Goal: Task Accomplishment & Management: Manage account settings

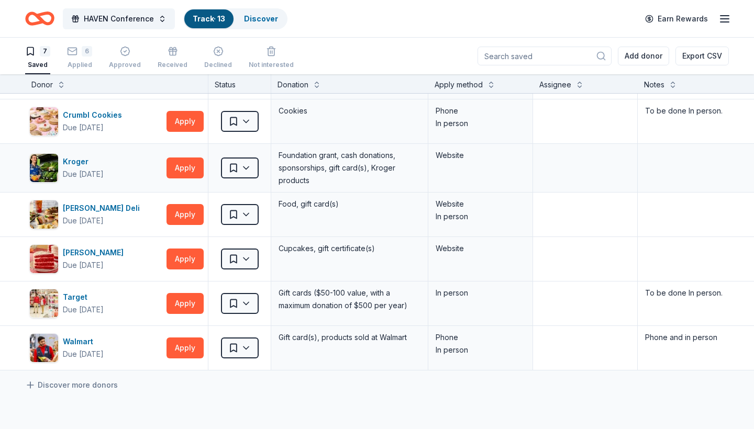
scroll to position [39, 0]
click at [187, 257] on button "Apply" at bounding box center [184, 258] width 37 height 21
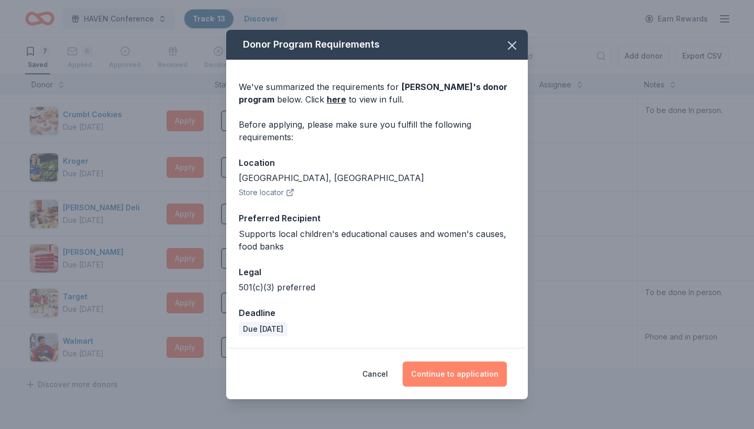
click at [448, 375] on button "Continue to application" at bounding box center [454, 374] width 104 height 25
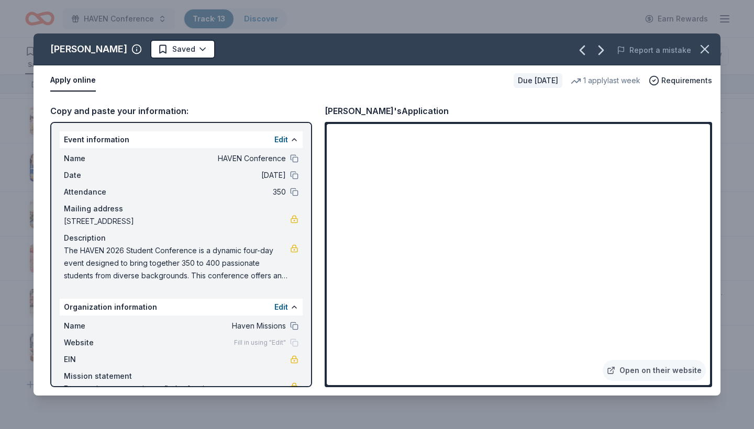
scroll to position [0, 0]
click at [709, 52] on icon "button" at bounding box center [704, 49] width 15 height 15
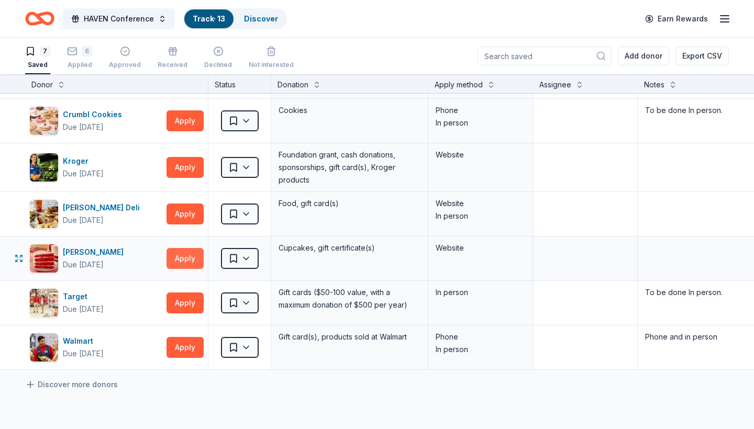
click at [189, 258] on button "Apply" at bounding box center [184, 258] width 37 height 21
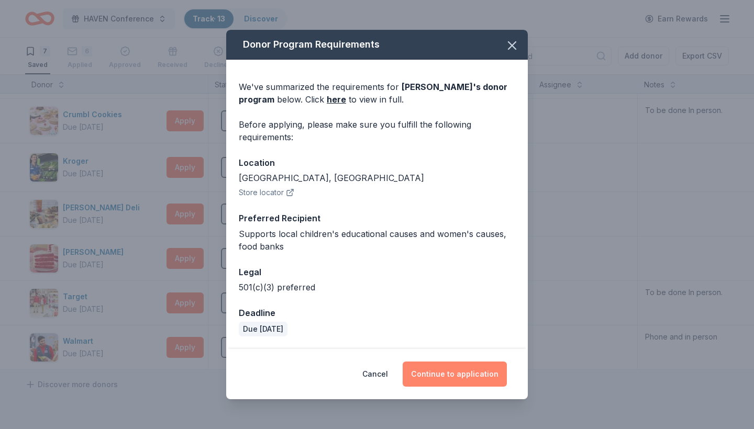
click at [468, 377] on button "Continue to application" at bounding box center [454, 374] width 104 height 25
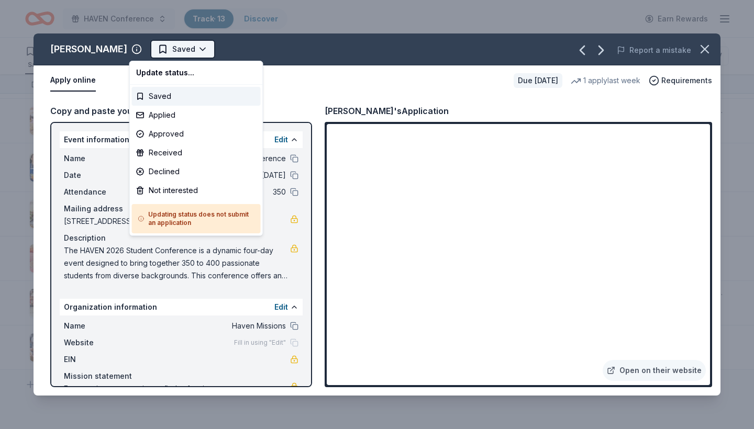
click at [176, 54] on html "HAVEN Conference Track · 13 Discover Earn Rewards 7 Saved 6 Applied Approved Re…" at bounding box center [377, 214] width 754 height 429
click at [162, 113] on div "Applied" at bounding box center [196, 115] width 129 height 19
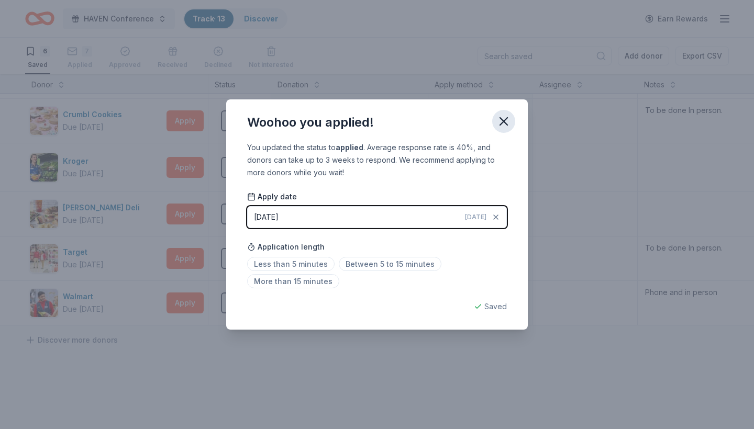
click at [504, 123] on icon "button" at bounding box center [503, 121] width 7 height 7
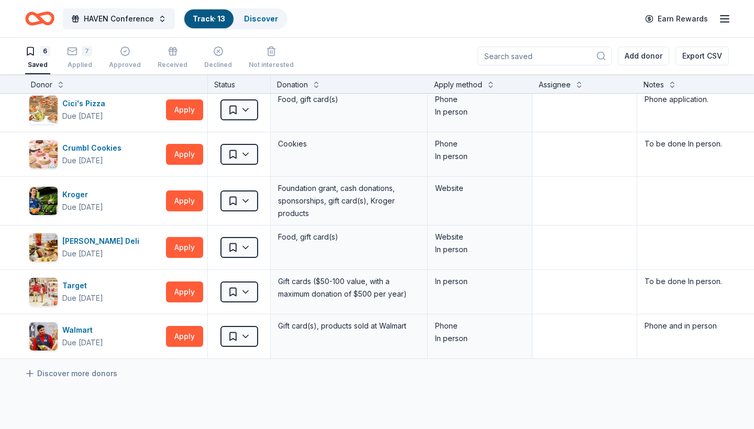
scroll to position [0, 1]
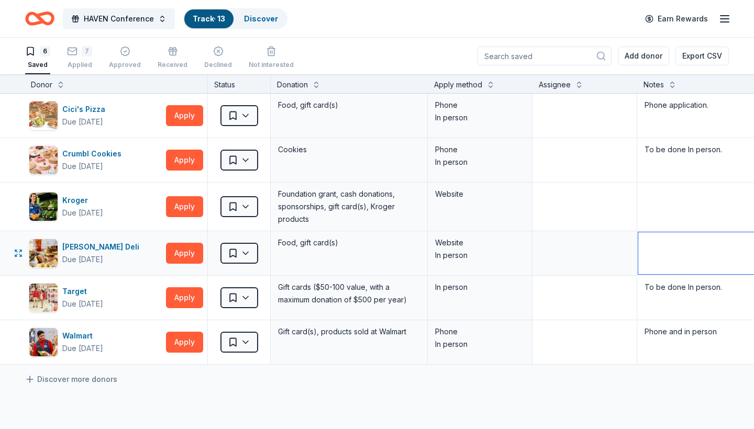
click at [654, 257] on textarea at bounding box center [715, 253] width 154 height 42
type textarea "Website and In- person"
click at [399, 386] on div "Discover more donors" at bounding box center [408, 379] width 819 height 29
click at [77, 50] on div "7" at bounding box center [79, 51] width 25 height 10
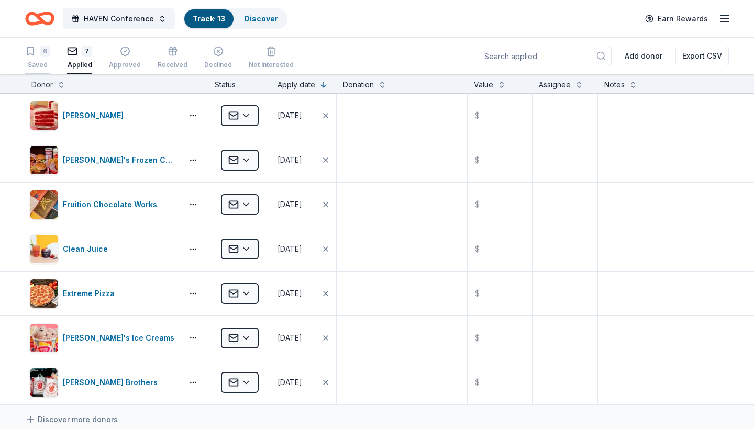
click at [44, 51] on div "6" at bounding box center [45, 51] width 10 height 10
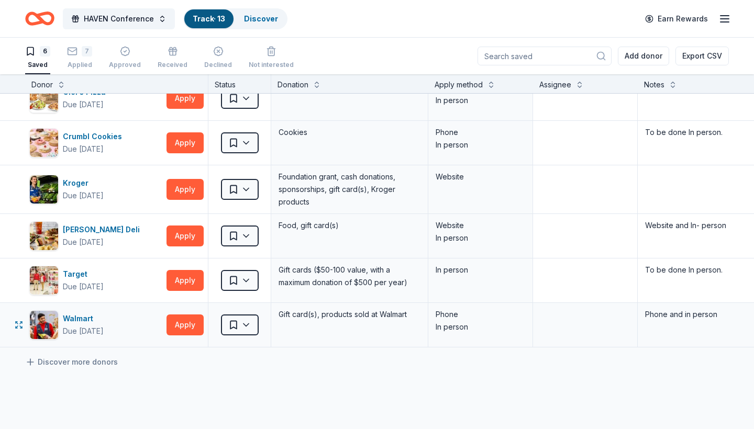
scroll to position [15, 0]
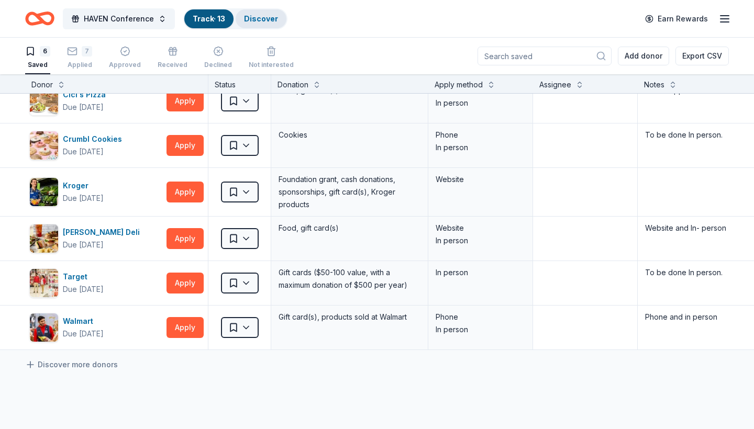
click at [267, 17] on link "Discover" at bounding box center [261, 18] width 34 height 9
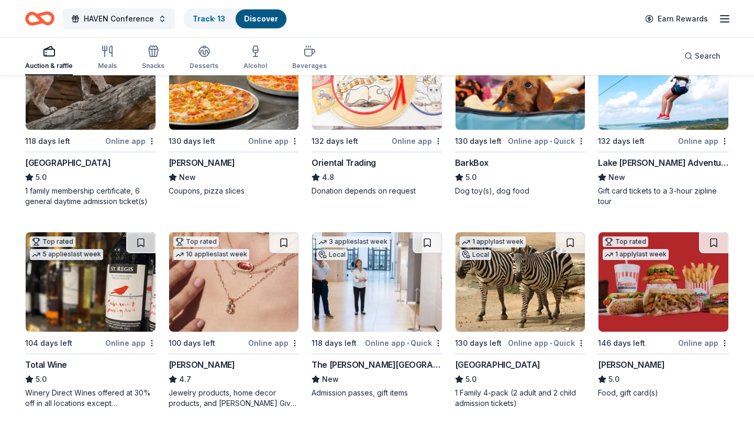
scroll to position [166, 0]
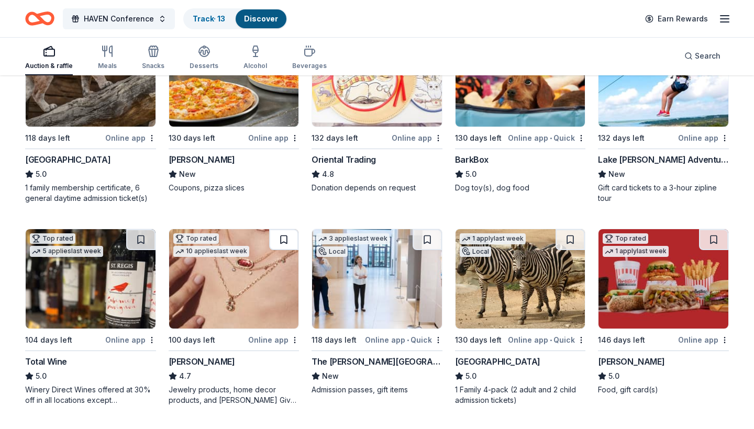
click at [290, 242] on button at bounding box center [283, 239] width 29 height 21
click at [228, 318] on img at bounding box center [234, 278] width 130 height 99
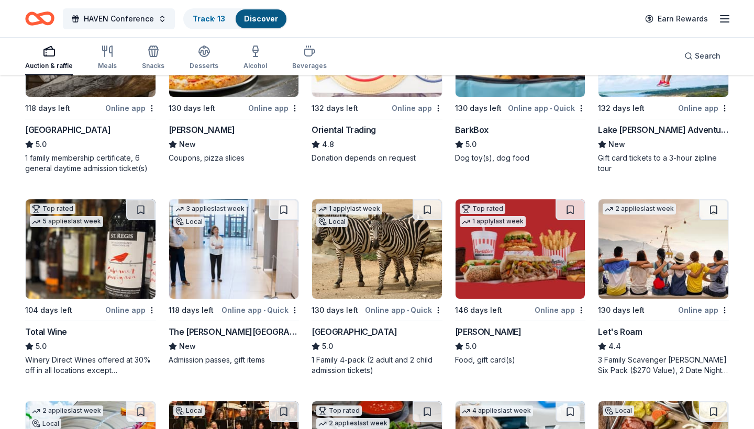
scroll to position [197, 0]
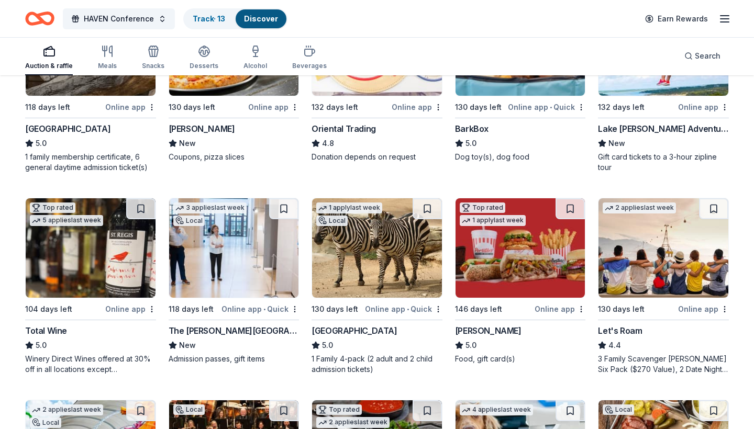
click at [500, 276] on img at bounding box center [520, 247] width 130 height 99
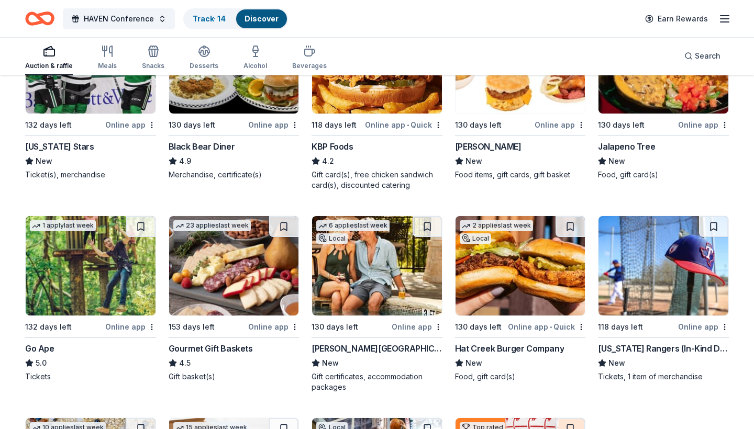
scroll to position [785, 0]
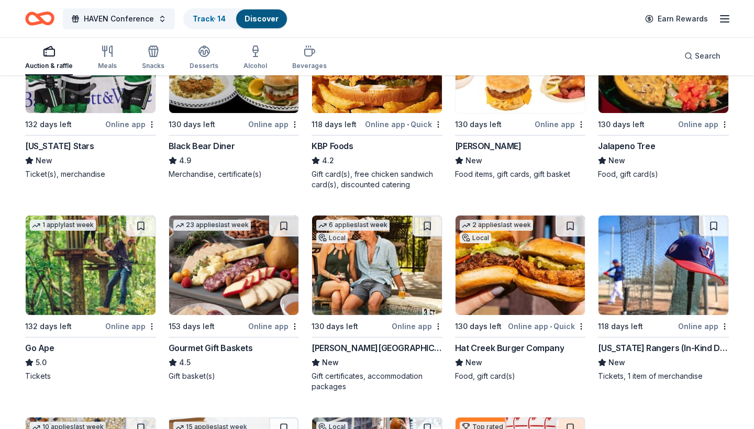
click at [215, 237] on img at bounding box center [234, 265] width 130 height 99
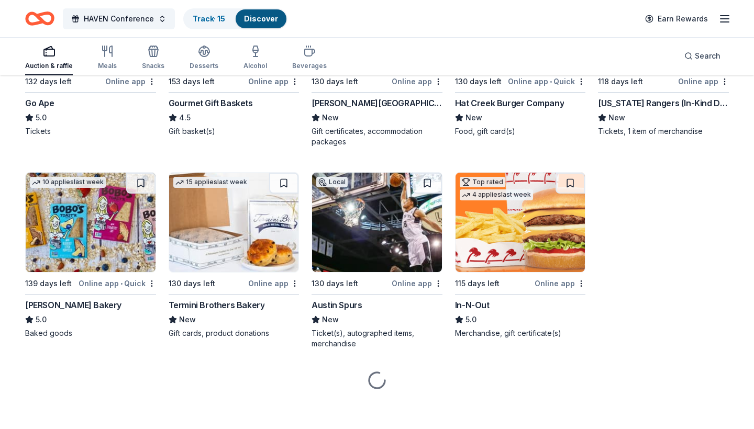
scroll to position [1032, 0]
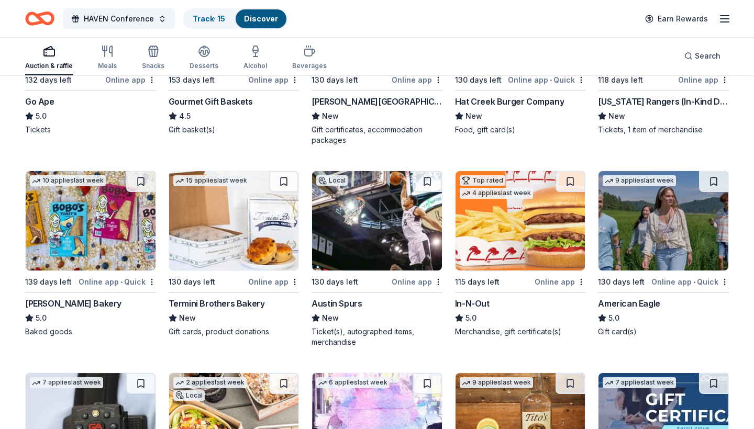
click at [88, 211] on img at bounding box center [91, 220] width 130 height 99
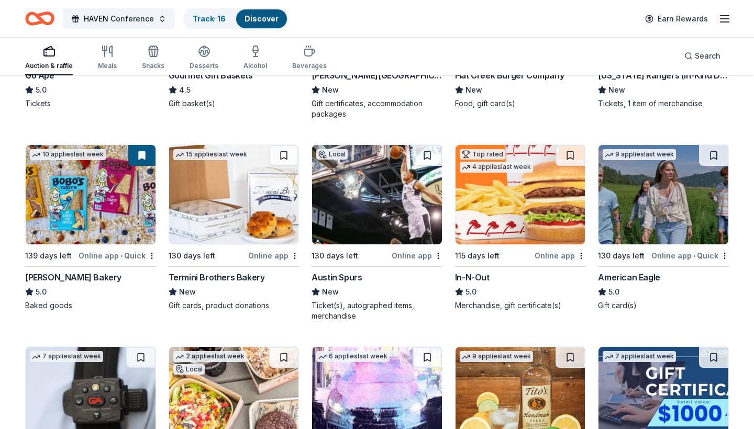
scroll to position [1059, 0]
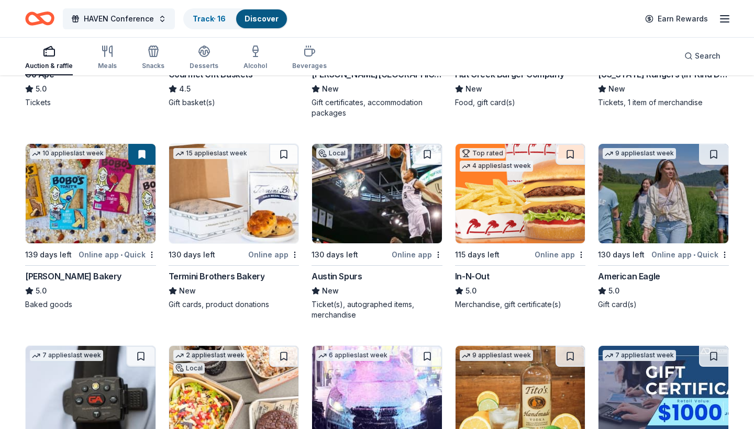
click at [640, 227] on img at bounding box center [663, 193] width 130 height 99
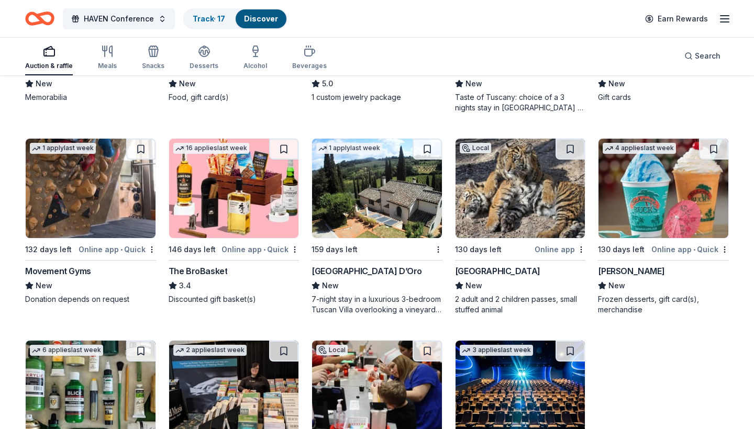
scroll to position [1674, 0]
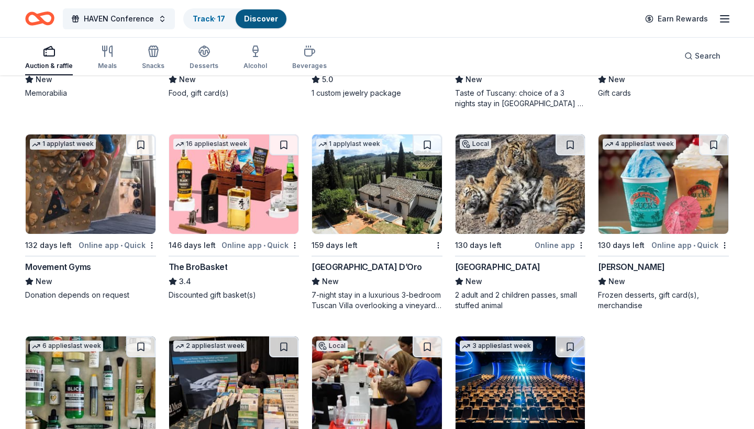
click at [621, 200] on img at bounding box center [663, 183] width 130 height 99
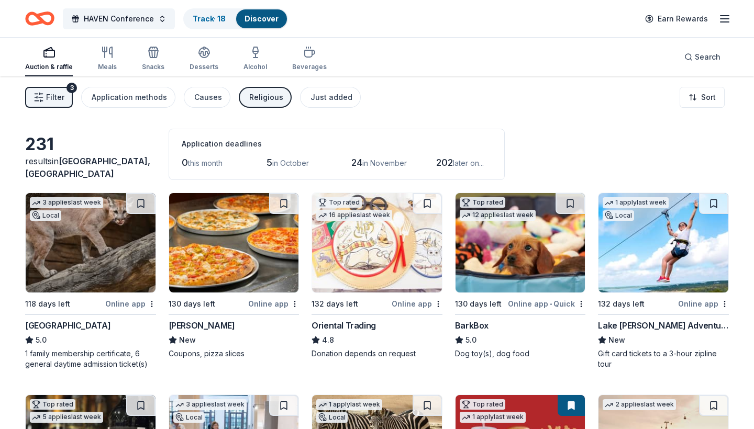
scroll to position [0, 0]
click at [196, 60] on div "Desserts" at bounding box center [203, 58] width 29 height 25
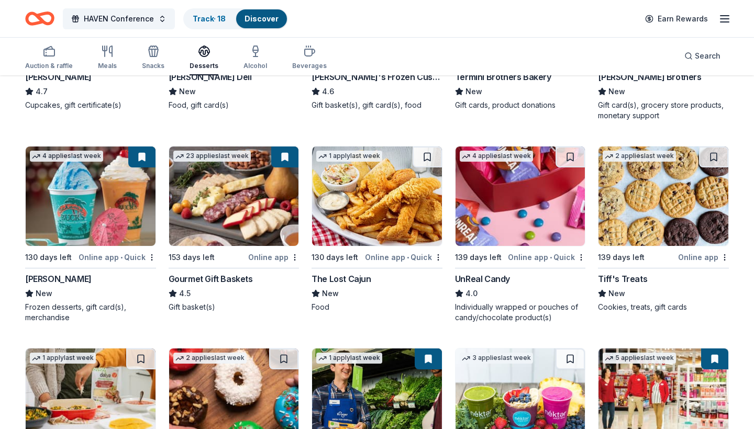
scroll to position [250, 0]
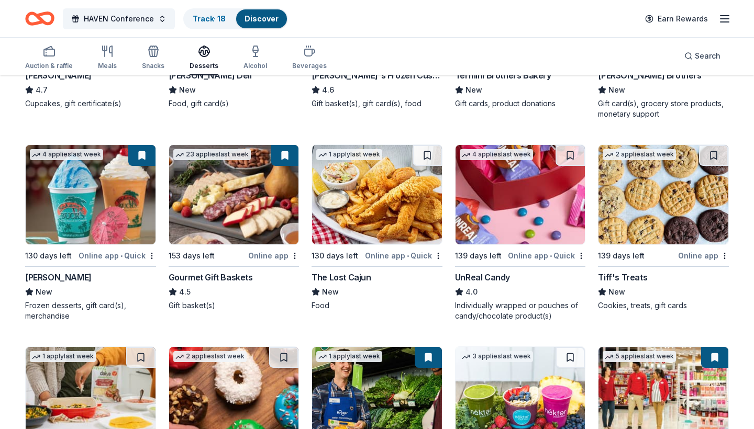
click at [641, 200] on img at bounding box center [663, 194] width 130 height 99
click at [532, 209] on img at bounding box center [520, 194] width 130 height 99
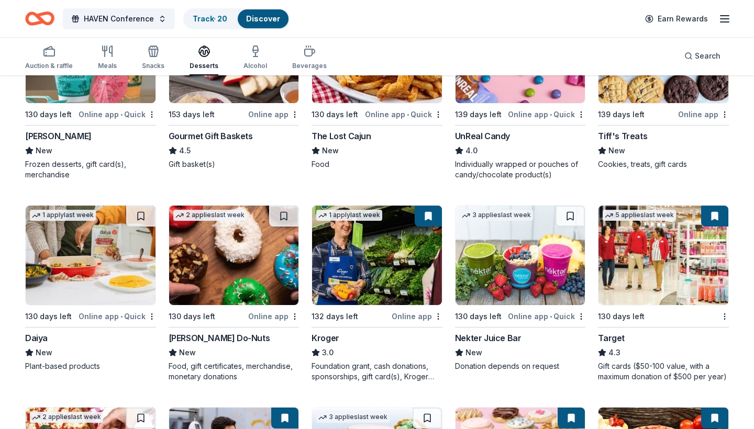
scroll to position [392, 0]
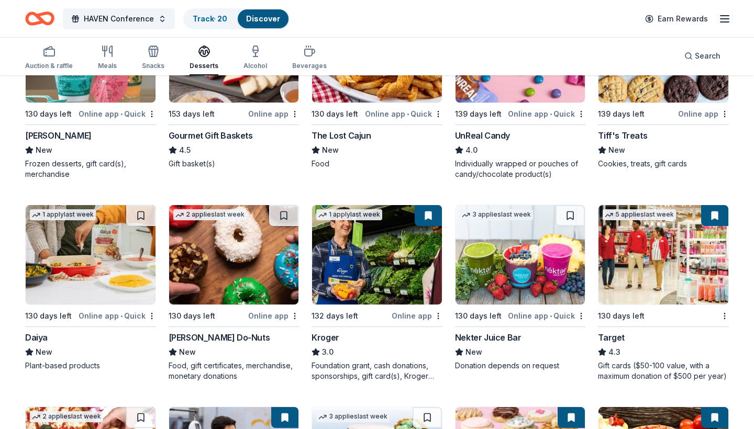
click at [481, 275] on img at bounding box center [520, 254] width 130 height 99
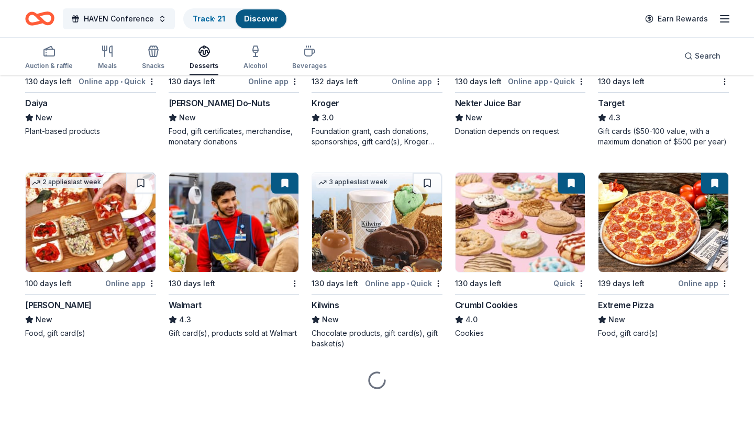
scroll to position [627, 0]
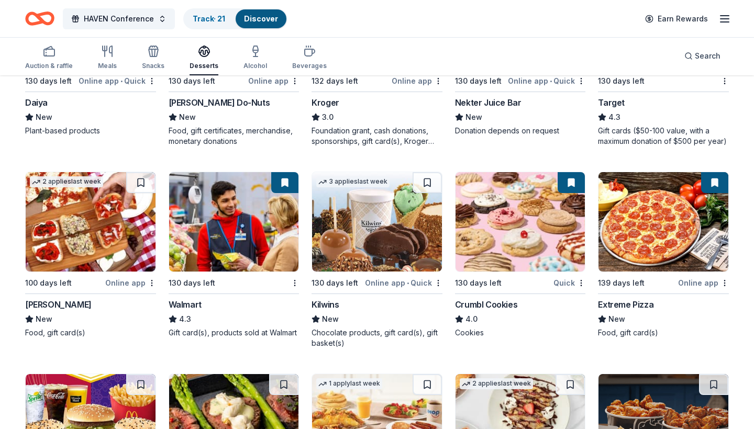
click at [118, 233] on img at bounding box center [91, 221] width 130 height 99
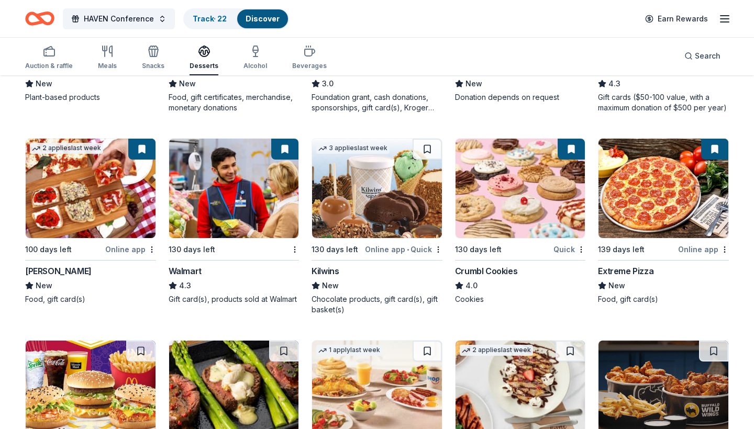
scroll to position [662, 0]
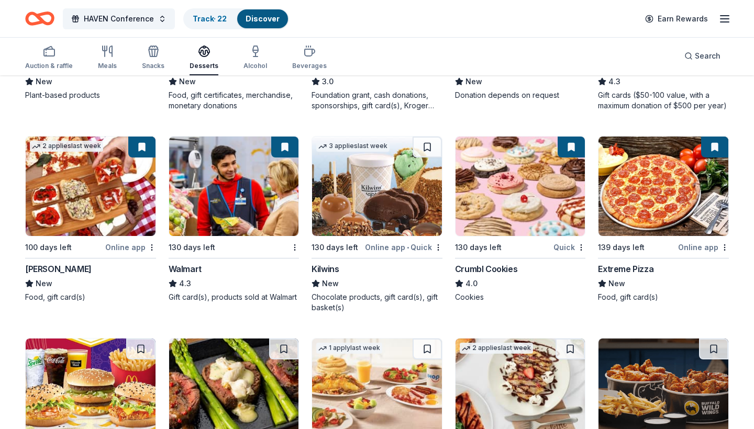
click at [397, 204] on img at bounding box center [377, 186] width 130 height 99
click at [523, 204] on img at bounding box center [520, 186] width 130 height 99
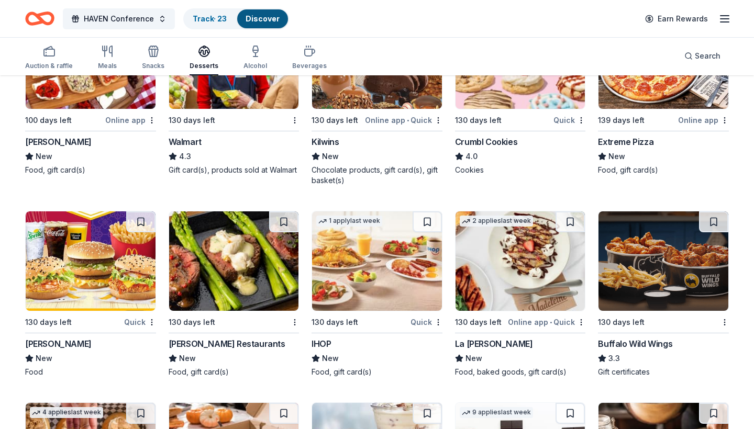
scroll to position [790, 0]
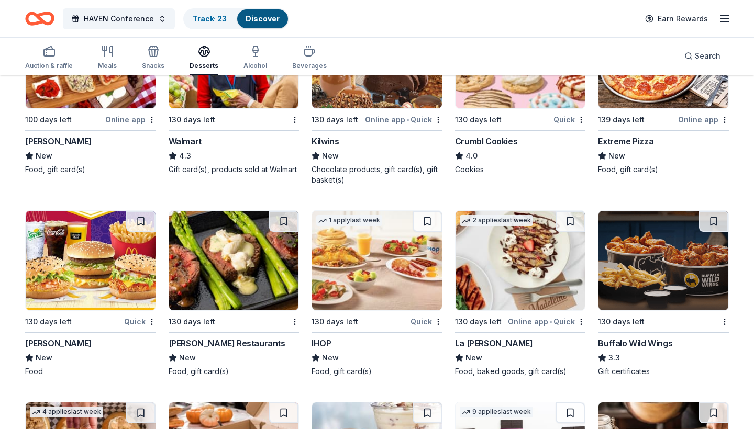
click at [217, 273] on img at bounding box center [234, 260] width 130 height 99
click at [415, 277] on img at bounding box center [377, 260] width 130 height 99
click at [492, 278] on img at bounding box center [520, 260] width 130 height 99
click at [642, 278] on img at bounding box center [663, 260] width 130 height 99
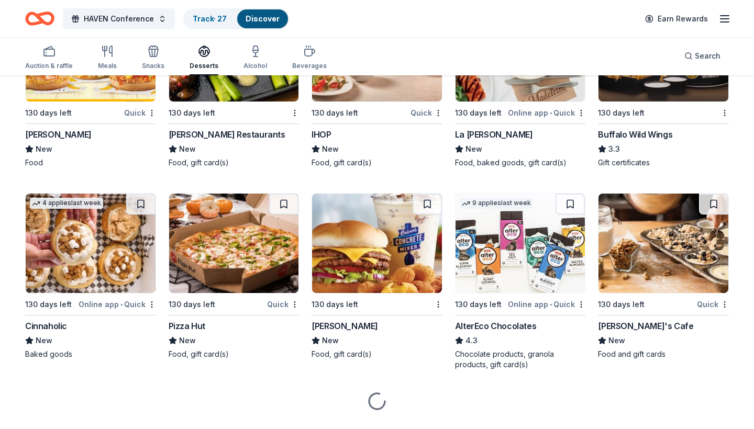
scroll to position [1002, 0]
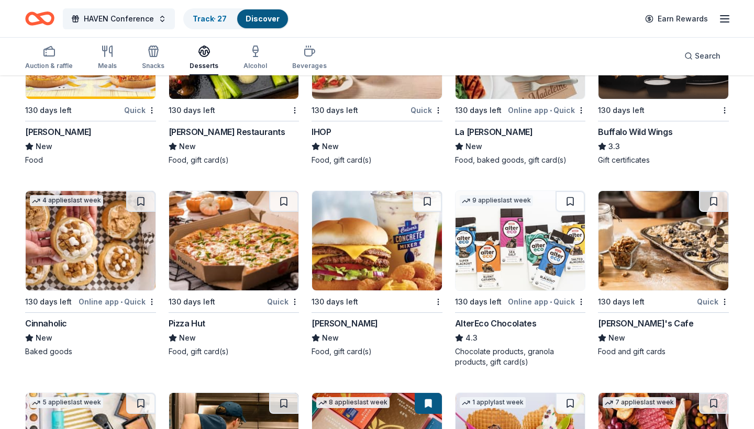
click at [92, 240] on img at bounding box center [91, 240] width 130 height 99
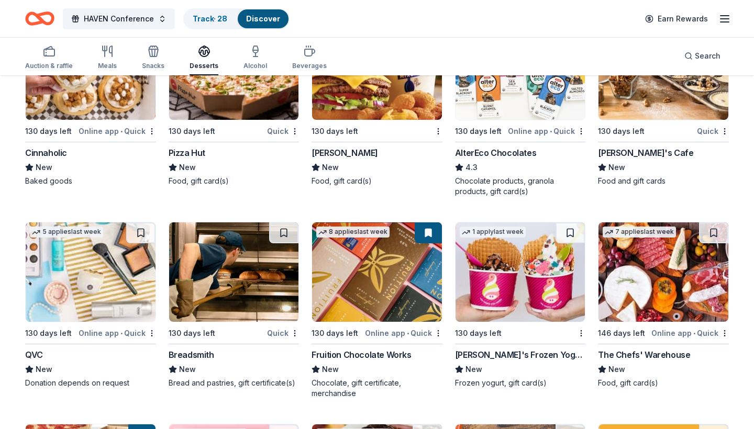
scroll to position [1173, 0]
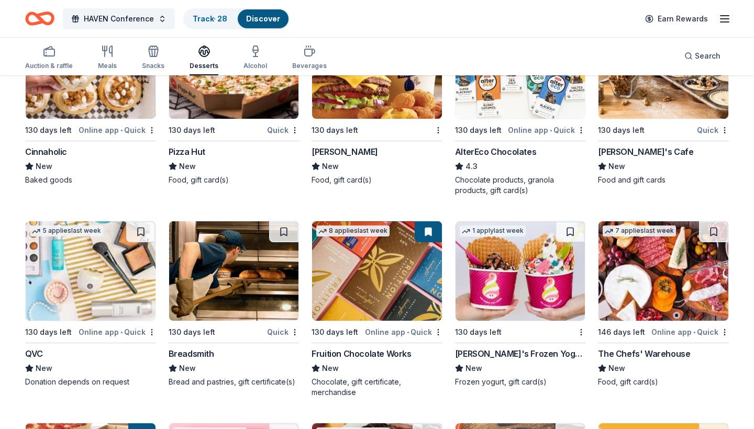
click at [122, 287] on img at bounding box center [91, 270] width 130 height 99
click at [232, 280] on img at bounding box center [234, 270] width 130 height 99
click at [488, 301] on img at bounding box center [520, 270] width 130 height 99
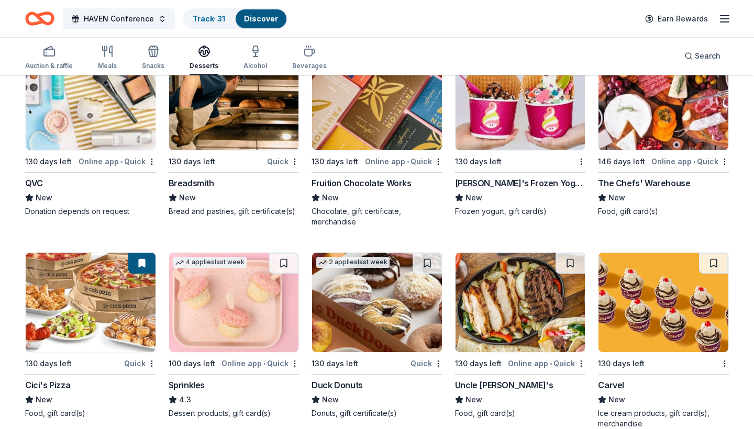
scroll to position [1335, 0]
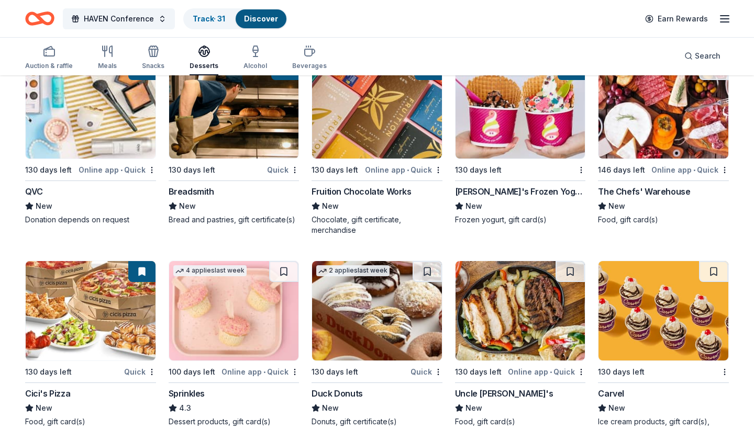
click at [681, 126] on img at bounding box center [663, 108] width 130 height 99
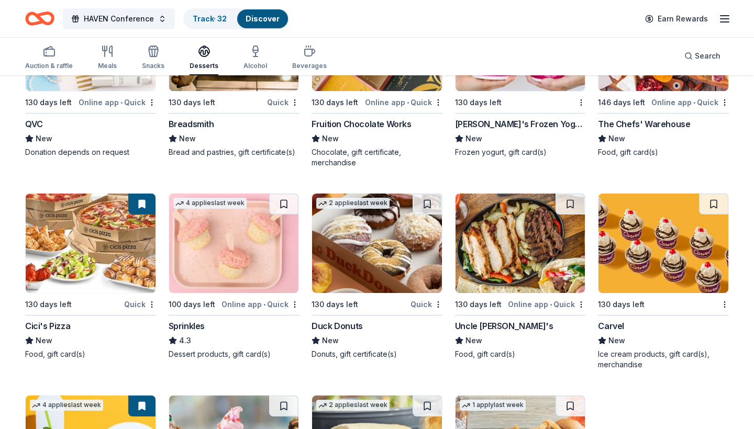
scroll to position [1404, 0]
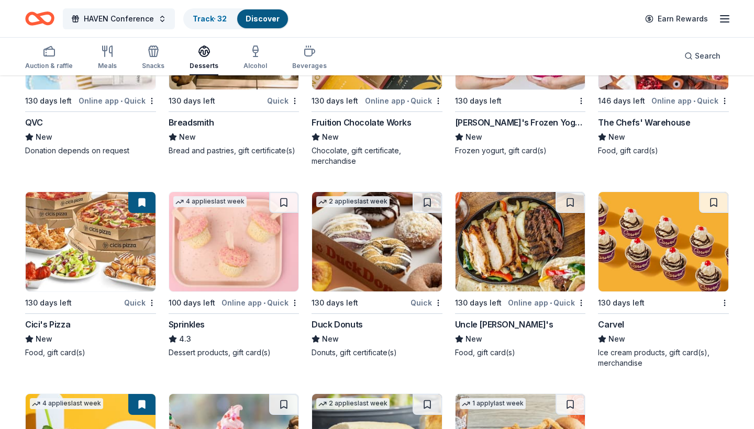
click at [245, 247] on img at bounding box center [234, 241] width 130 height 99
click at [422, 239] on img at bounding box center [377, 241] width 130 height 99
click at [538, 257] on img at bounding box center [520, 241] width 130 height 99
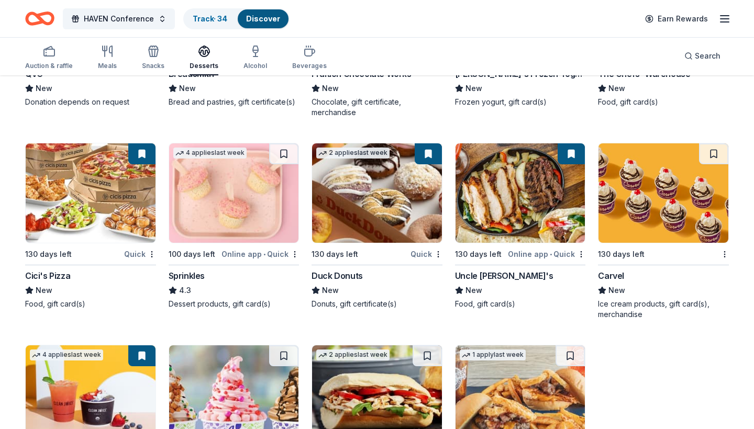
scroll to position [1454, 0]
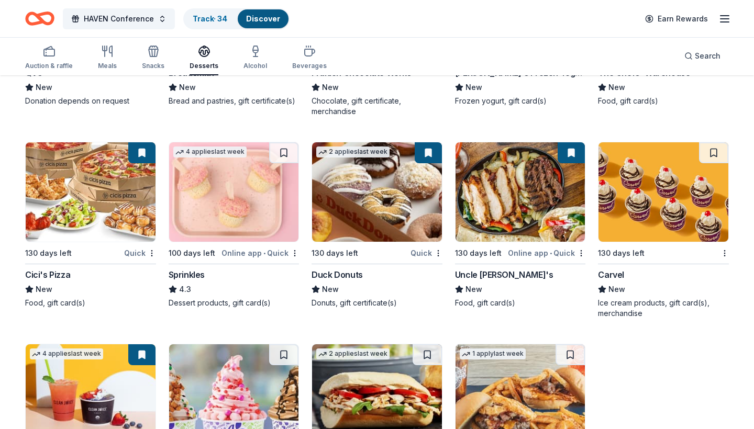
click at [668, 210] on img at bounding box center [663, 191] width 130 height 99
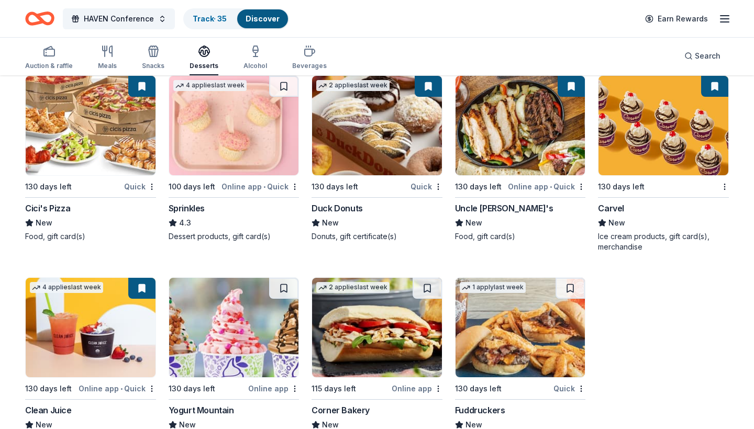
scroll to position [1535, 0]
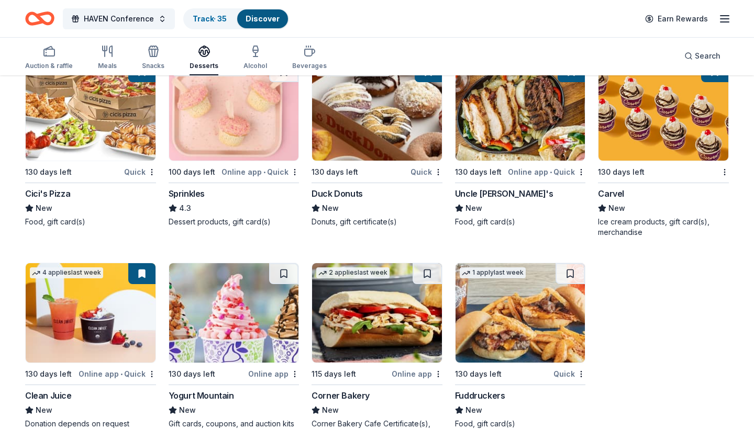
click at [107, 302] on img at bounding box center [91, 312] width 130 height 99
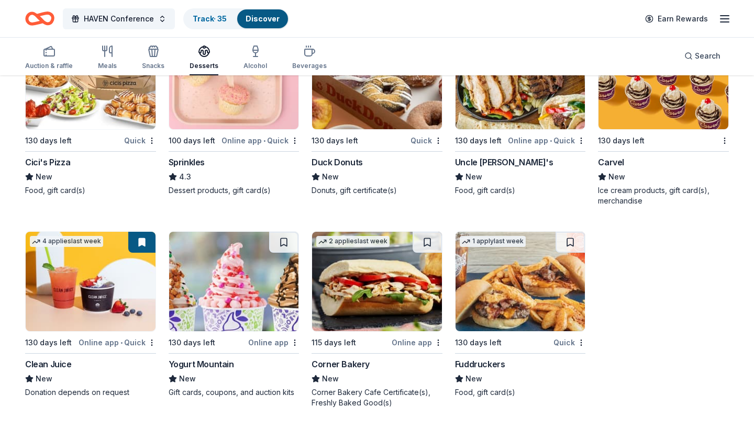
scroll to position [1567, 0]
click at [238, 305] on img at bounding box center [234, 281] width 130 height 99
click at [424, 299] on img at bounding box center [377, 281] width 130 height 99
click at [513, 305] on img at bounding box center [520, 281] width 130 height 99
click at [208, 14] on link "Track · 38" at bounding box center [210, 18] width 35 height 9
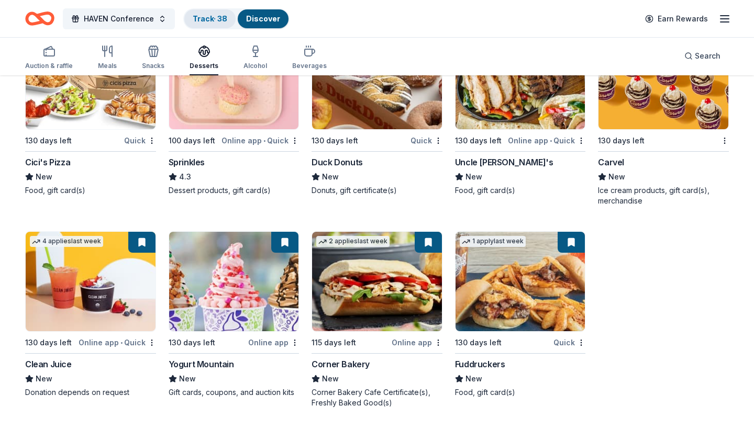
click at [210, 20] on link "Track · 38" at bounding box center [210, 18] width 35 height 9
click at [224, 17] on link "Track · 38" at bounding box center [210, 18] width 35 height 9
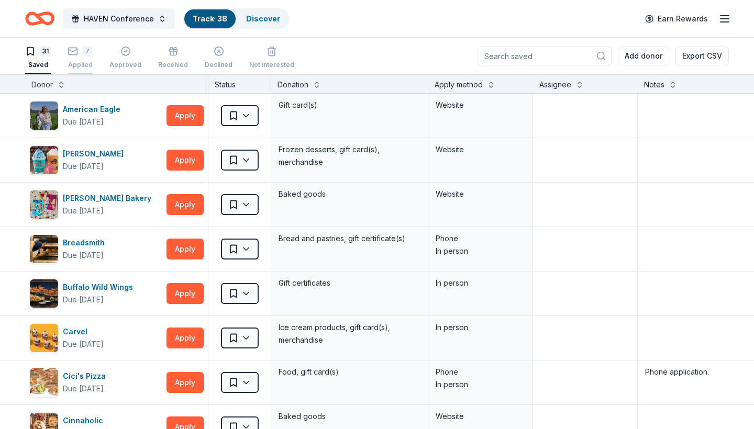
click at [78, 58] on div "7 Applied" at bounding box center [80, 57] width 25 height 23
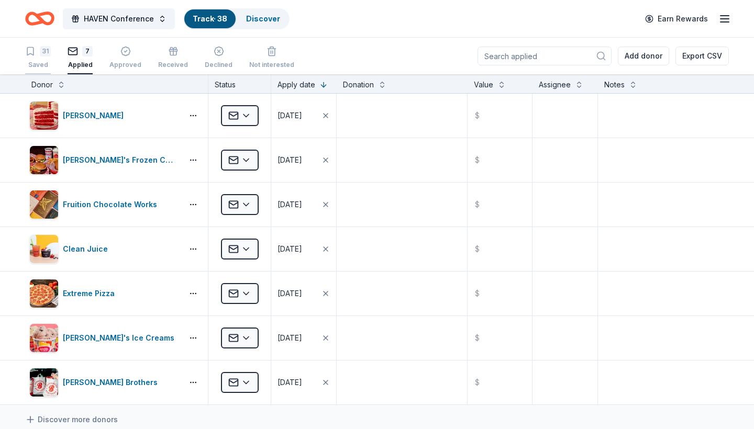
click at [43, 49] on div "31" at bounding box center [45, 51] width 11 height 10
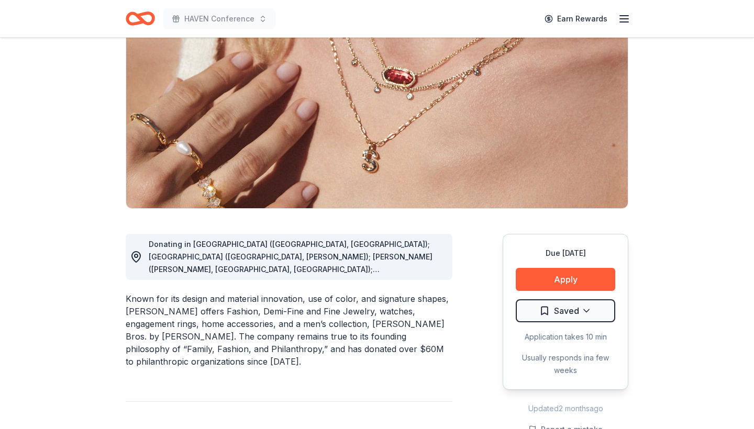
scroll to position [132, 0]
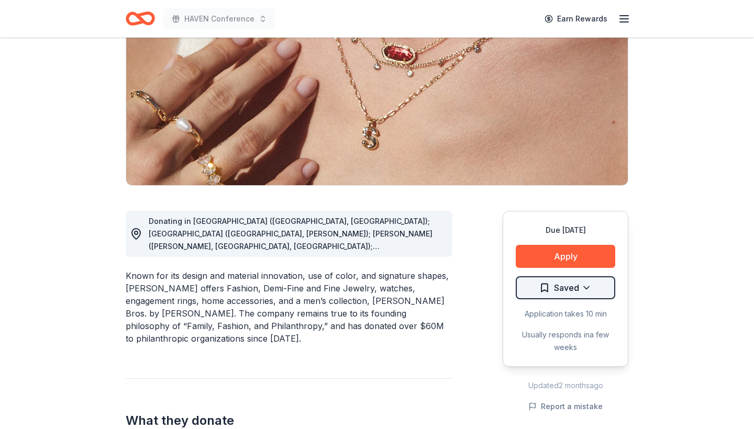
click at [591, 291] on html "HAVEN Conference Earn Rewards Due in 100 days Share Kendra Scott 4.7 • 118 revi…" at bounding box center [377, 82] width 754 height 429
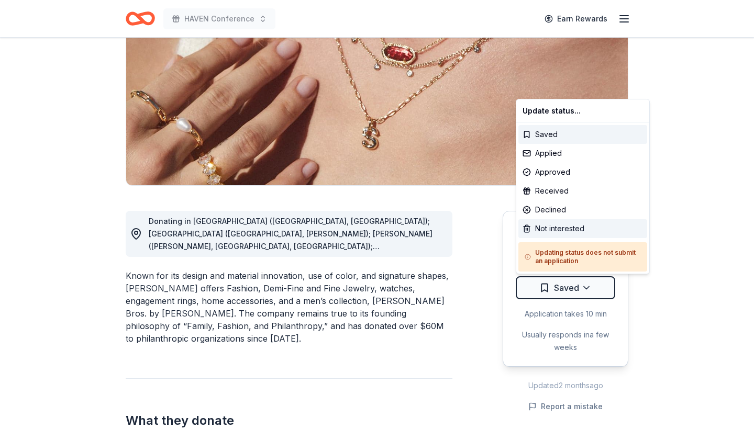
click at [526, 228] on div "Not interested" at bounding box center [582, 228] width 129 height 19
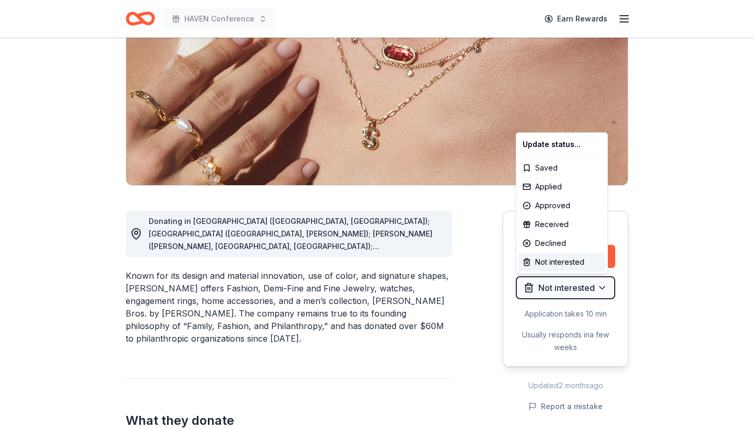
drag, startPoint x: 275, startPoint y: 292, endPoint x: 428, endPoint y: 402, distance: 187.8
click at [428, 297] on html "HAVEN Conference Earn Rewards Due in 100 days Share Kendra Scott 4.7 • 118 revi…" at bounding box center [377, 82] width 754 height 429
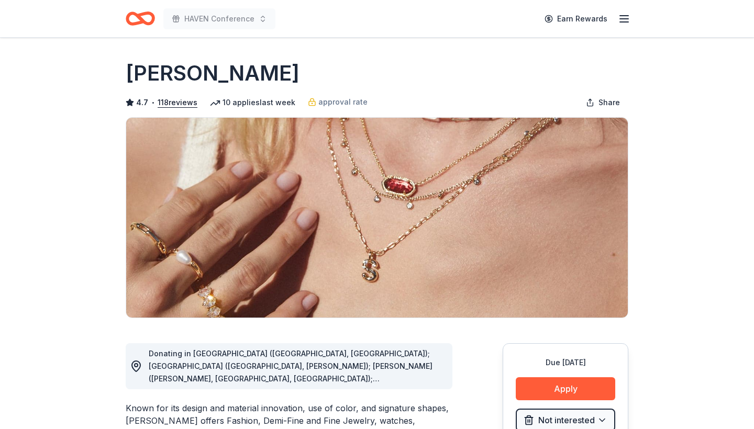
scroll to position [0, 0]
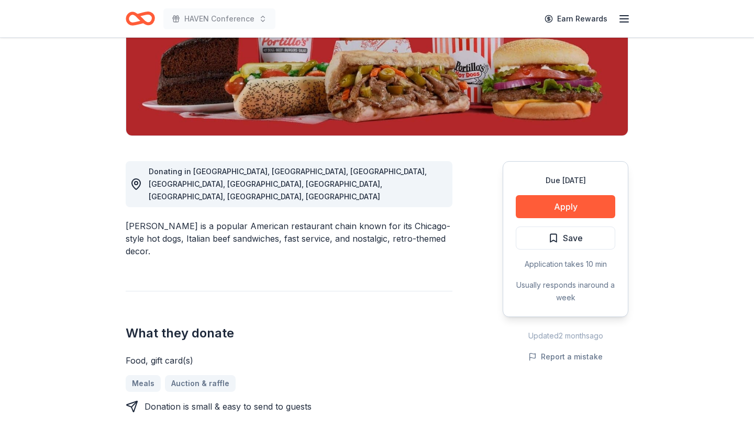
scroll to position [184, 0]
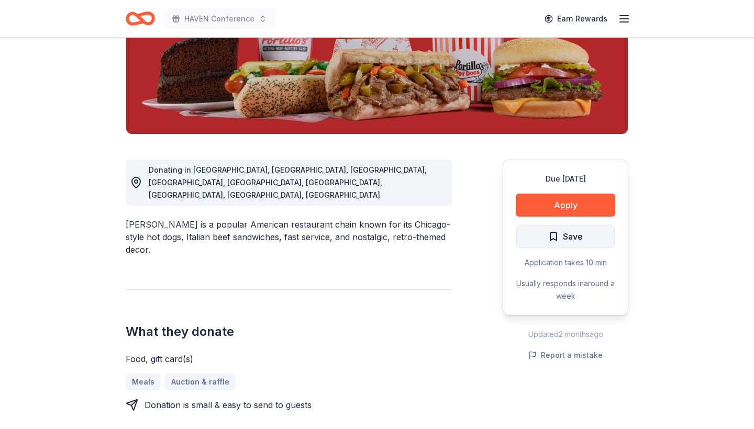
click at [552, 241] on span "Save" at bounding box center [565, 237] width 35 height 14
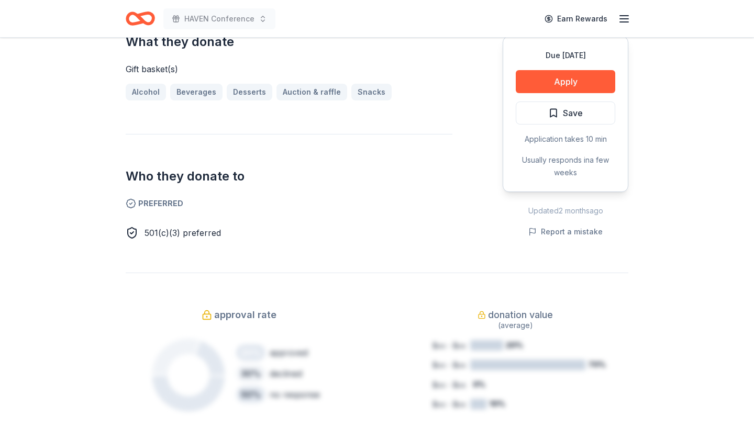
scroll to position [301, 0]
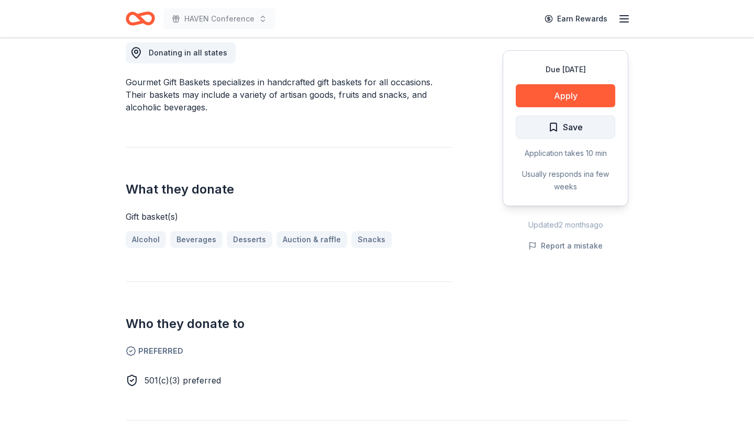
click at [556, 128] on span "Save" at bounding box center [565, 127] width 35 height 14
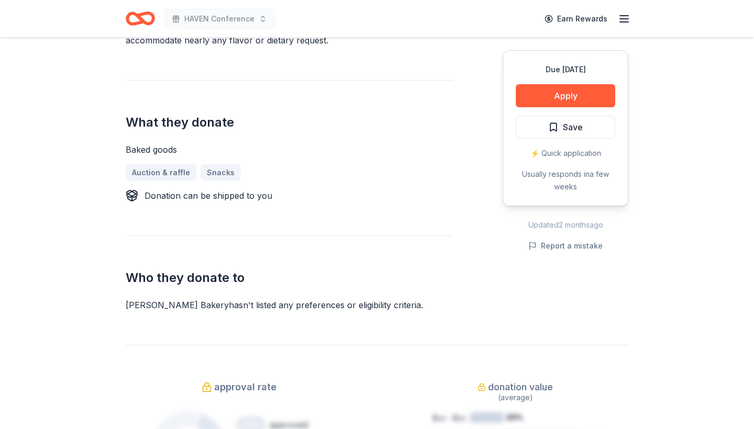
scroll to position [393, 0]
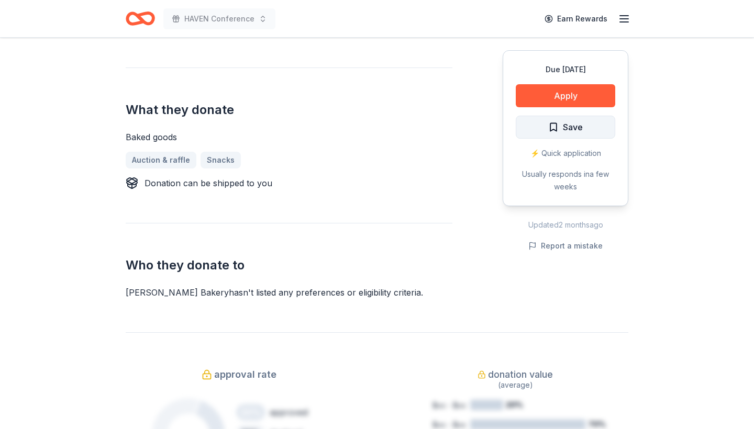
click at [546, 130] on button "Save" at bounding box center [564, 127] width 99 height 23
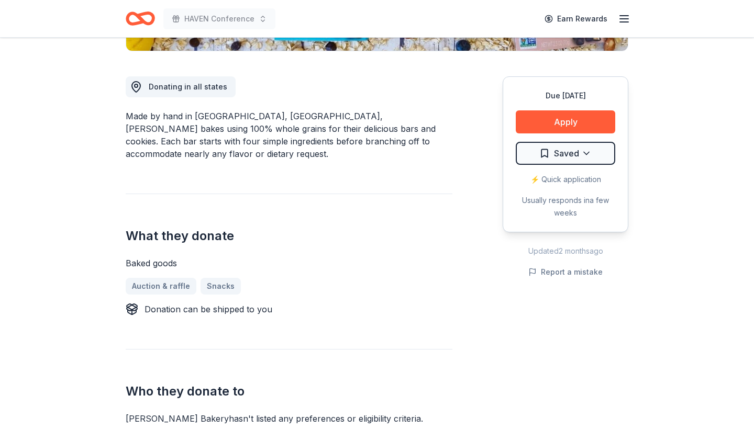
scroll to position [256, 0]
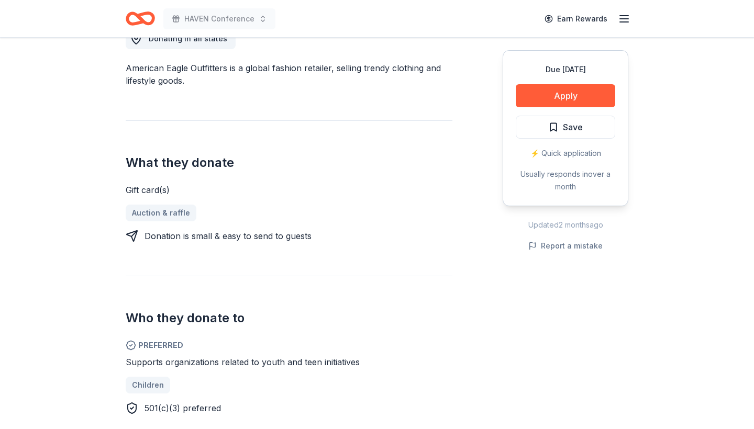
scroll to position [333, 0]
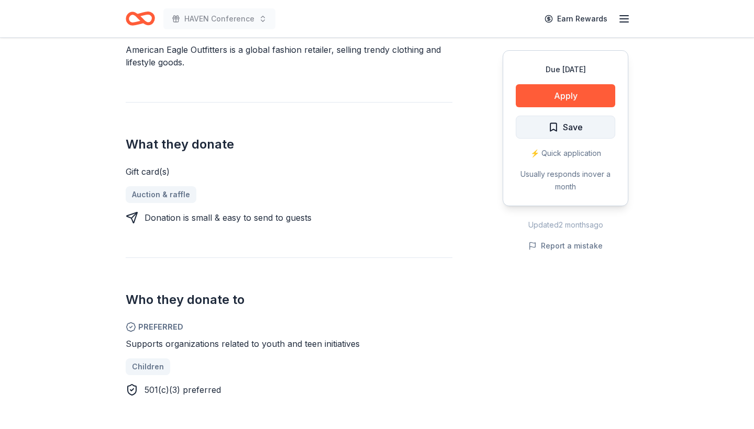
click at [558, 122] on span "Save" at bounding box center [565, 127] width 35 height 14
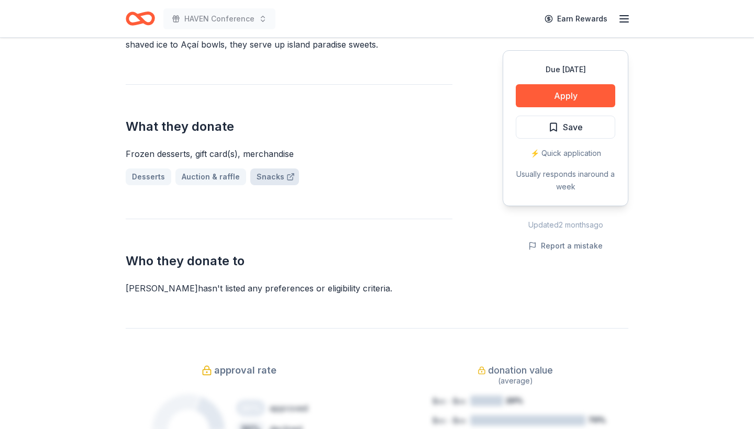
scroll to position [377, 0]
click at [555, 119] on button "Save" at bounding box center [564, 127] width 99 height 23
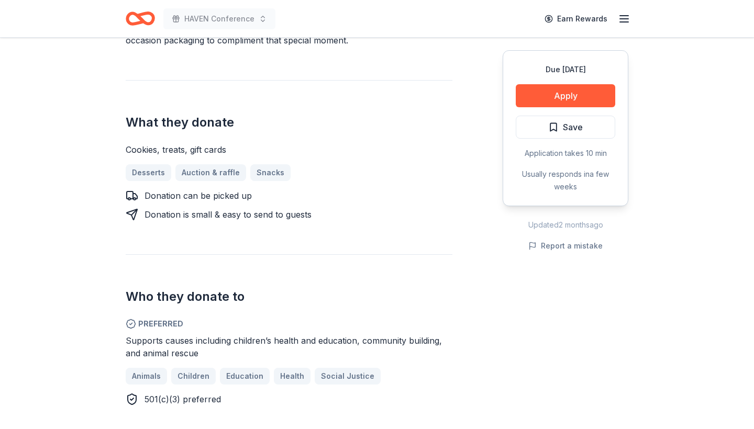
scroll to position [398, 0]
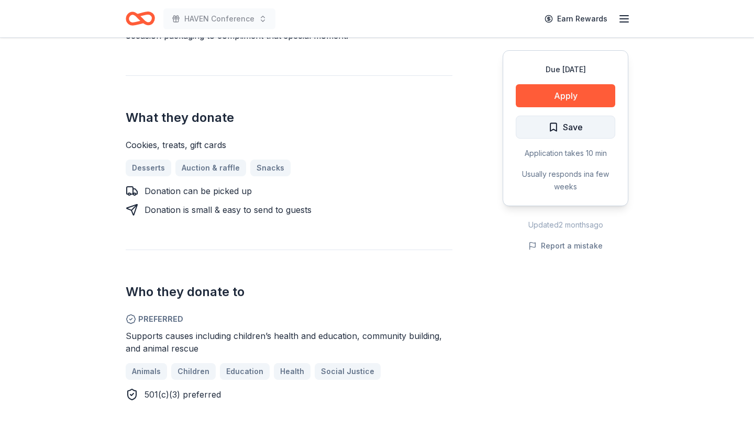
click at [554, 128] on span "Save" at bounding box center [565, 127] width 35 height 14
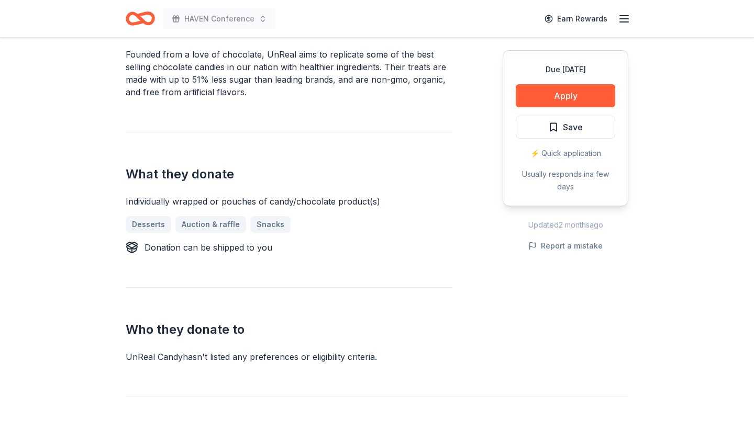
scroll to position [330, 0]
click at [558, 122] on span "Save" at bounding box center [565, 127] width 35 height 14
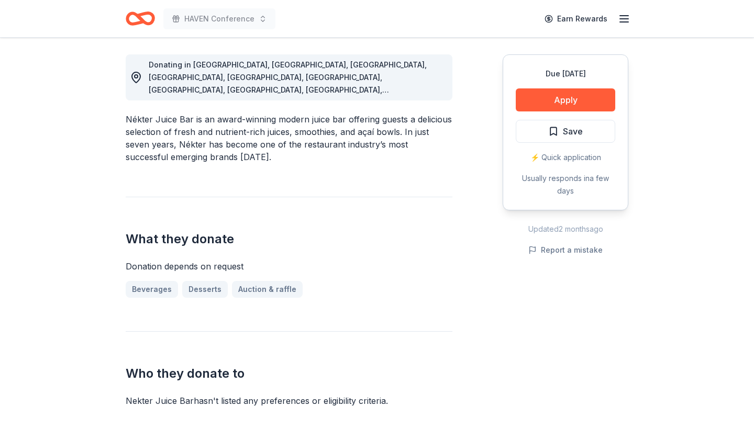
scroll to position [289, 0]
click at [575, 130] on span "Save" at bounding box center [573, 131] width 20 height 14
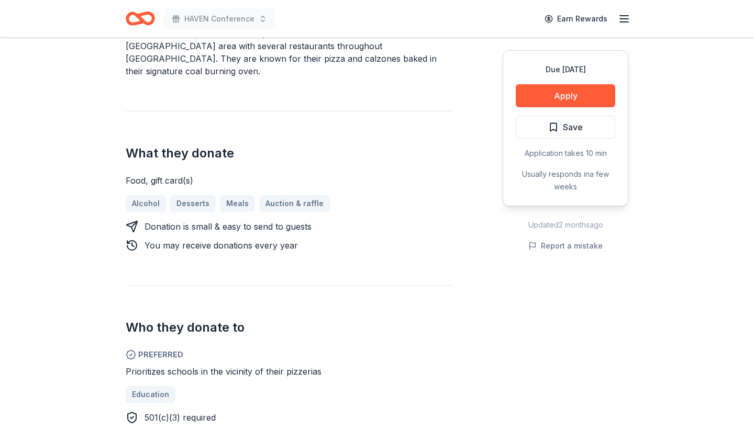
scroll to position [376, 0]
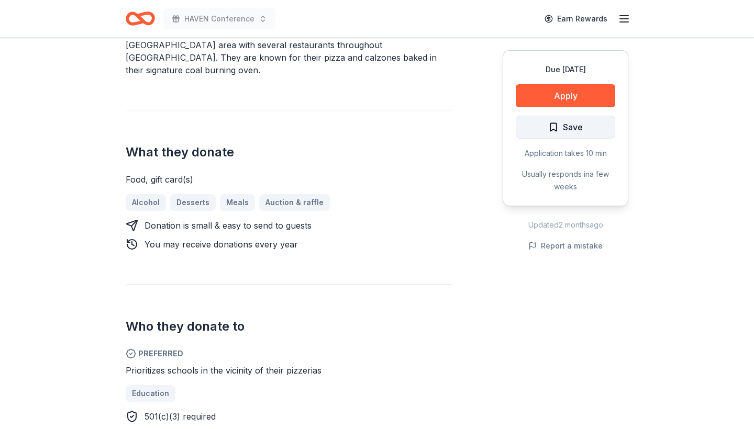
click at [539, 130] on button "Save" at bounding box center [564, 127] width 99 height 23
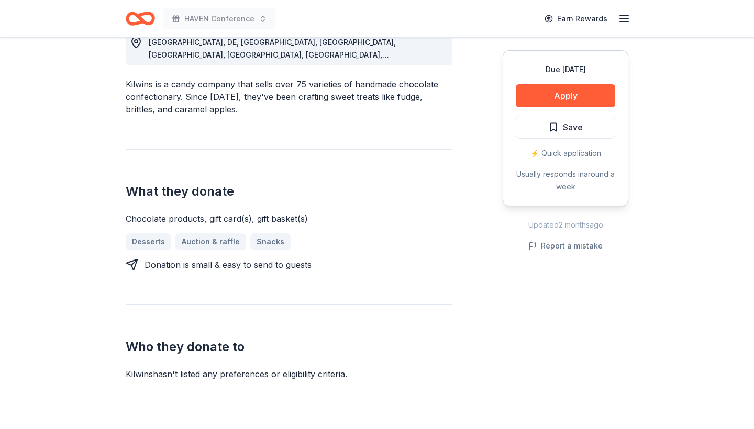
scroll to position [328, 0]
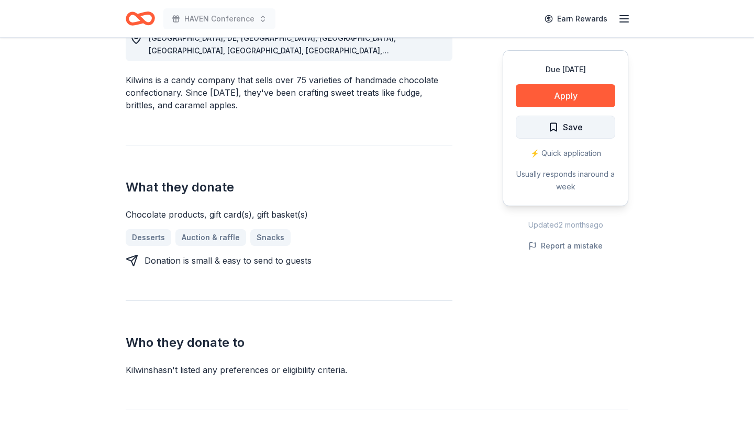
click at [556, 126] on span "Save" at bounding box center [565, 127] width 35 height 14
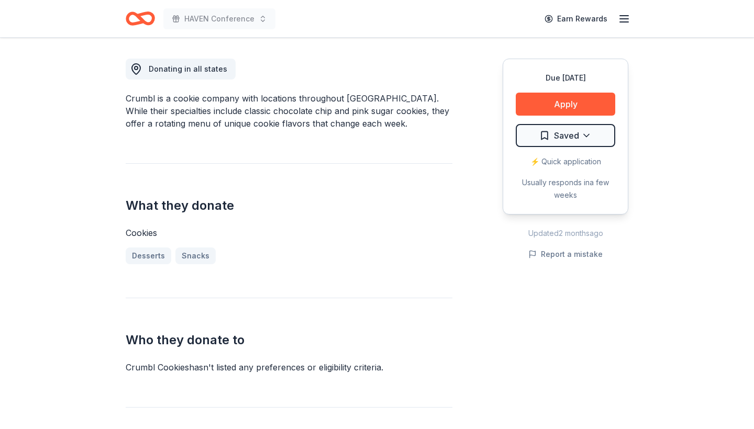
scroll to position [312, 0]
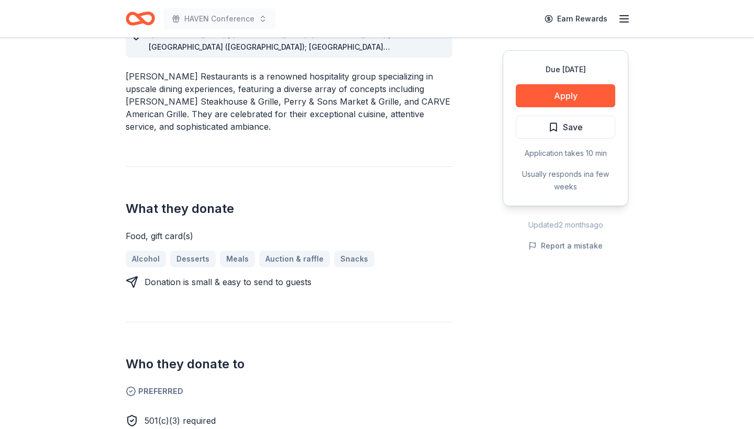
scroll to position [334, 0]
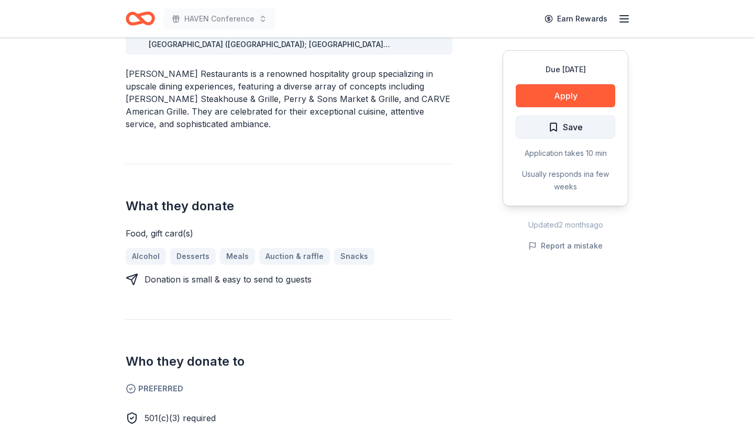
click at [549, 131] on span "Save" at bounding box center [565, 127] width 35 height 14
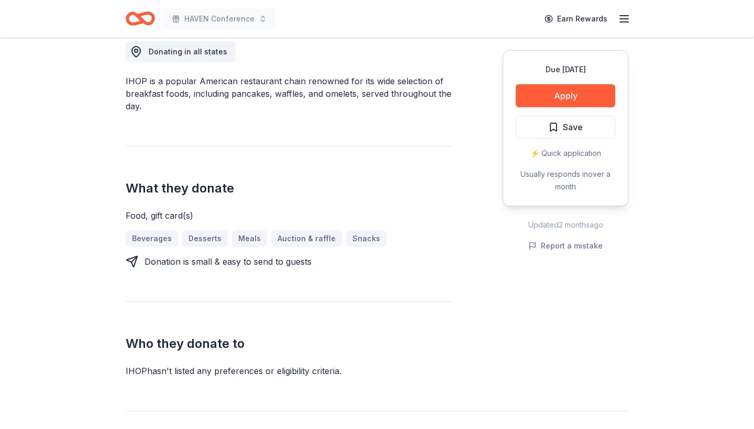
scroll to position [309, 0]
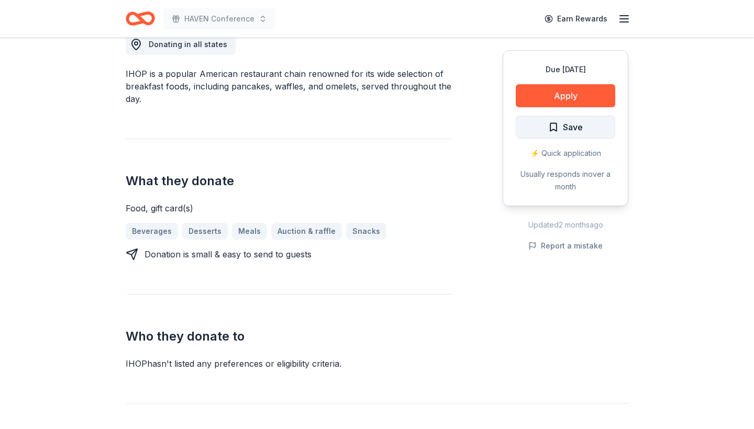
click at [553, 125] on span "Save" at bounding box center [565, 127] width 35 height 14
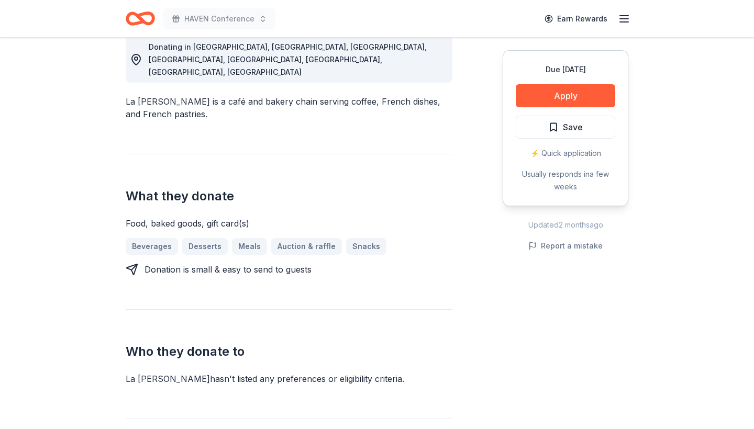
scroll to position [308, 0]
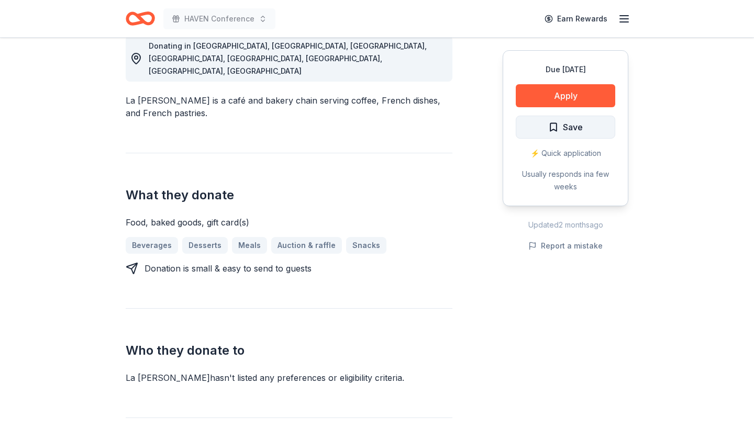
click at [550, 129] on span "Save" at bounding box center [565, 127] width 35 height 14
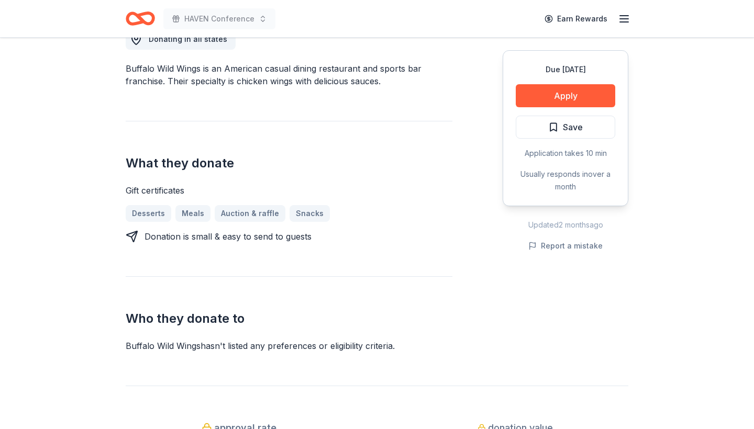
scroll to position [312, 0]
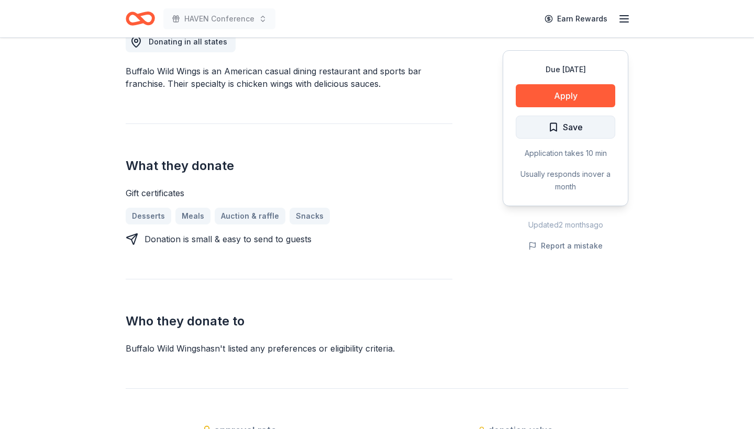
click at [551, 132] on span "Save" at bounding box center [565, 127] width 35 height 14
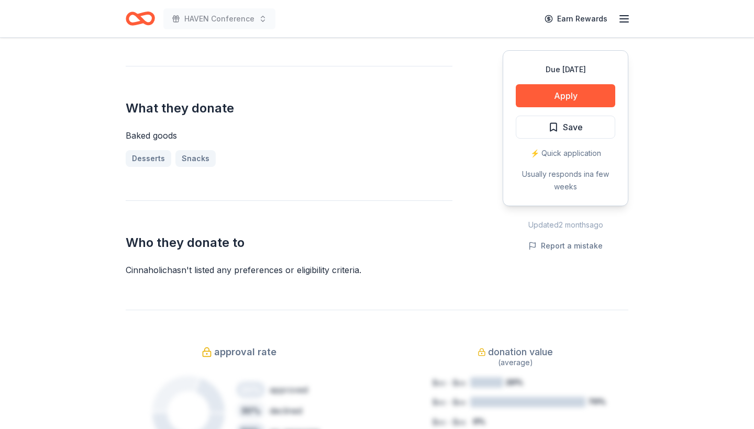
scroll to position [413, 0]
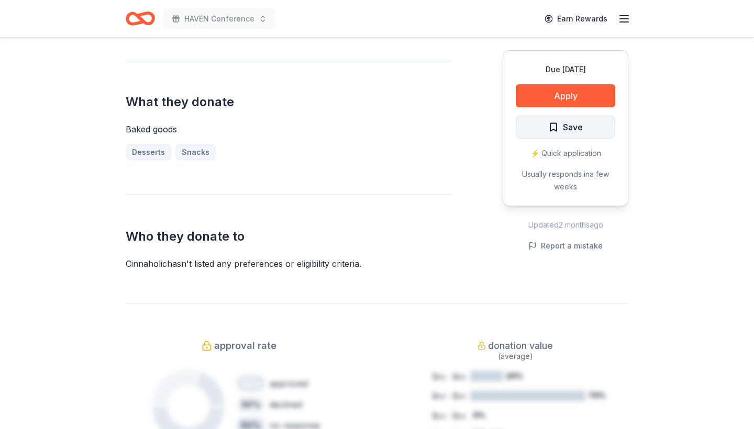
click at [554, 130] on span "Save" at bounding box center [565, 127] width 35 height 14
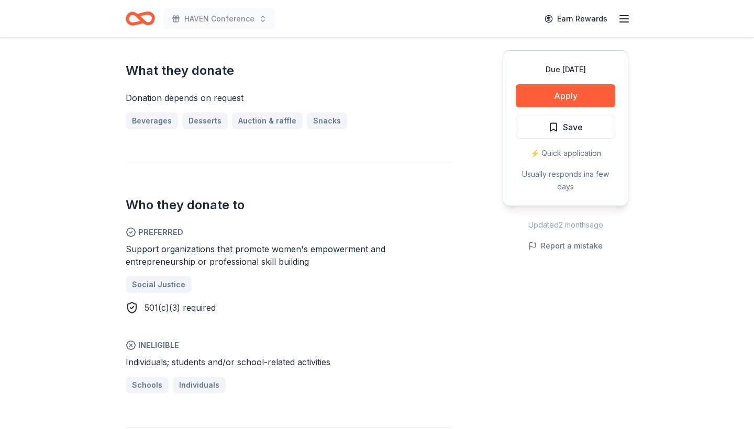
scroll to position [438, 0]
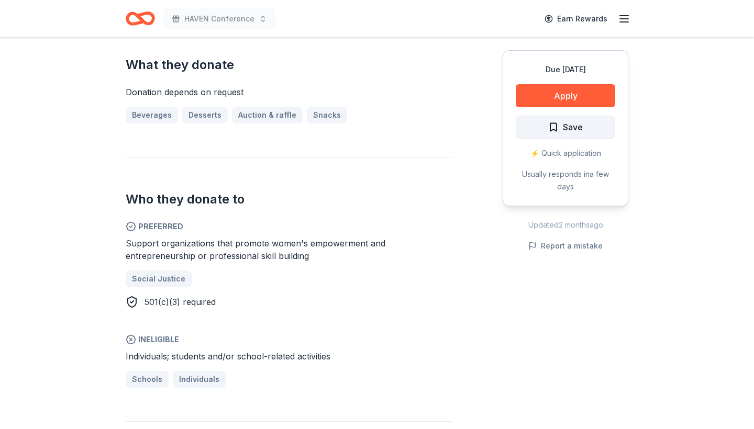
click at [553, 130] on span "Save" at bounding box center [565, 127] width 35 height 14
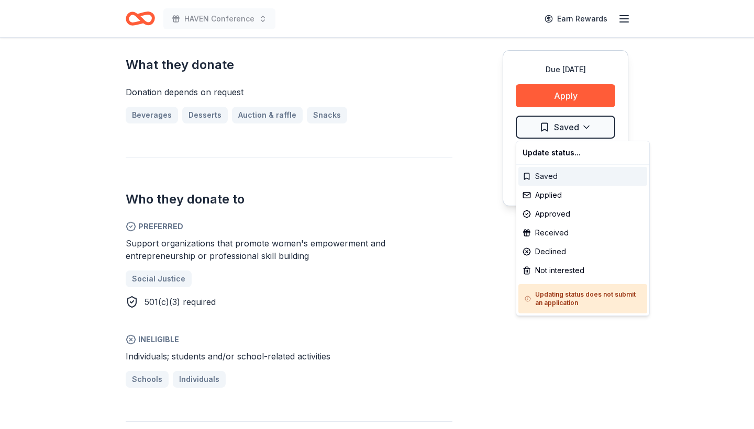
click at [523, 175] on div "Saved" at bounding box center [582, 176] width 129 height 19
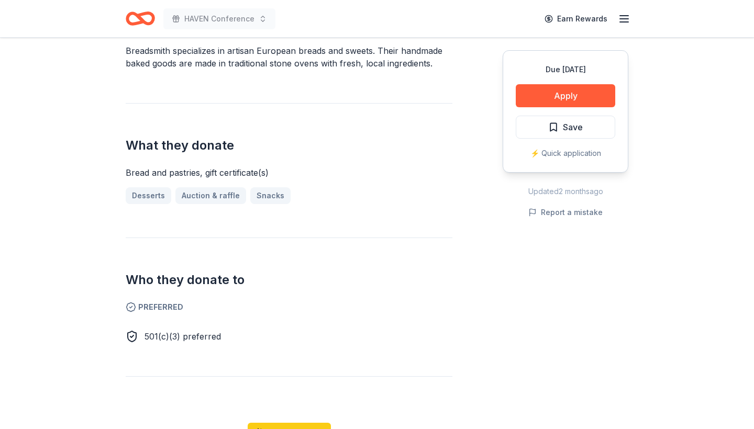
scroll to position [364, 0]
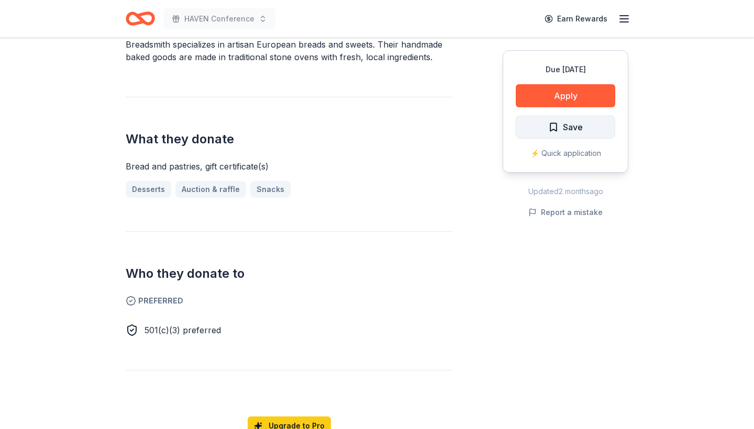
click at [546, 123] on button "Save" at bounding box center [564, 127] width 99 height 23
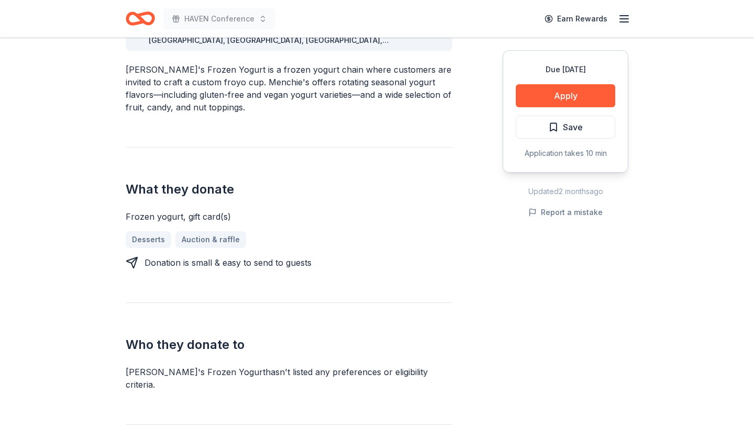
scroll to position [352, 0]
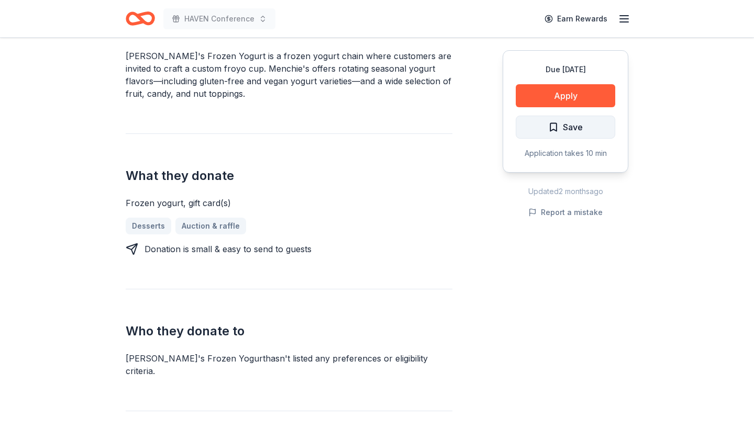
click at [549, 129] on span "Save" at bounding box center [565, 127] width 35 height 14
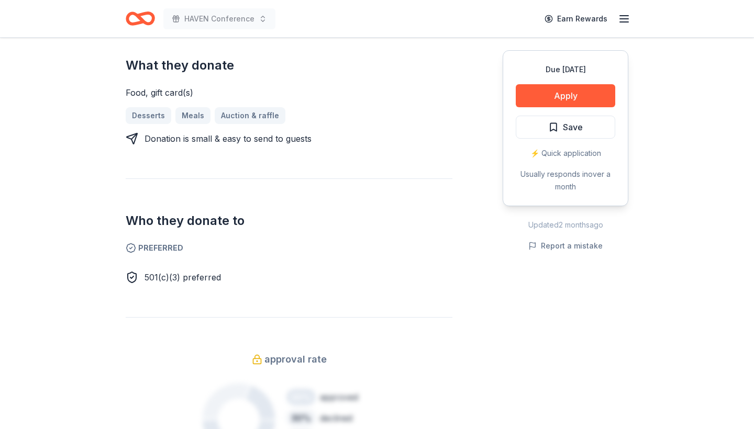
scroll to position [438, 0]
click at [552, 127] on span "Save" at bounding box center [565, 127] width 35 height 14
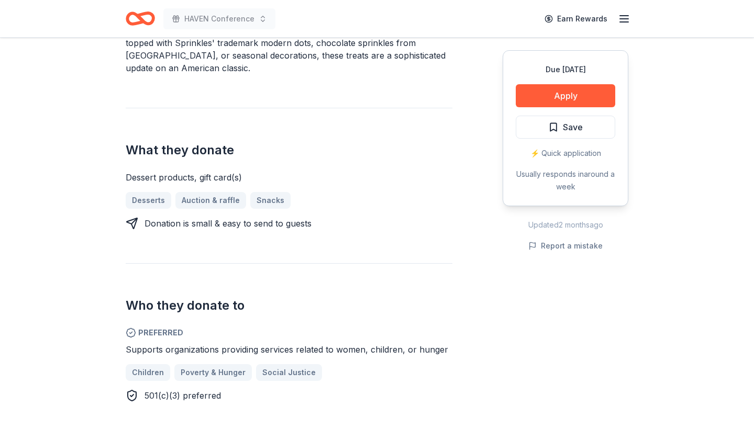
scroll to position [382, 0]
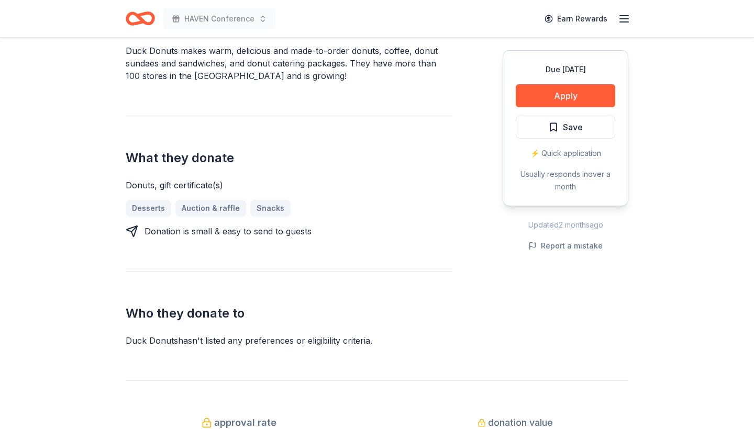
scroll to position [358, 0]
click at [559, 127] on span "Save" at bounding box center [565, 127] width 35 height 14
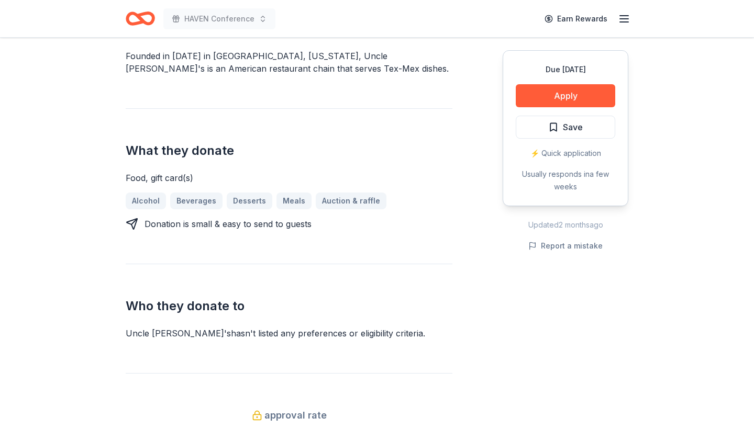
scroll to position [362, 0]
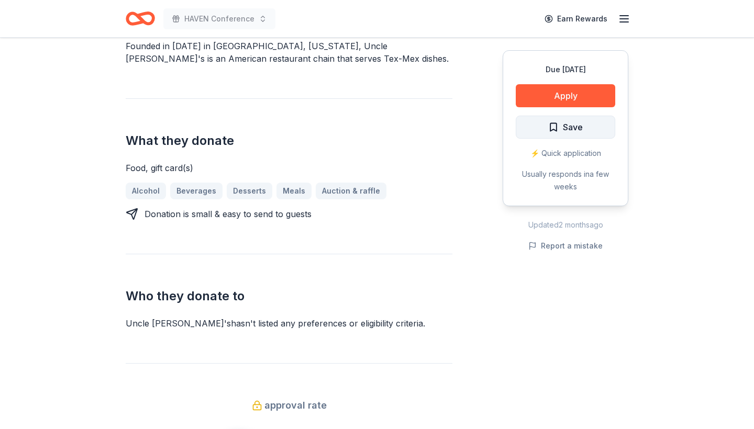
click at [546, 123] on button "Save" at bounding box center [564, 127] width 99 height 23
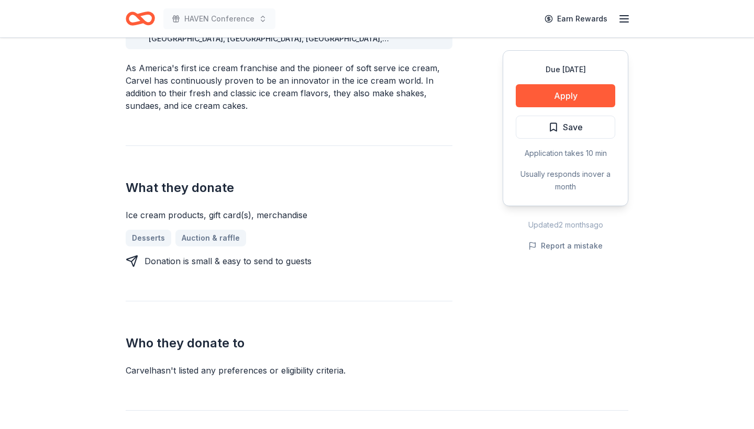
scroll to position [356, 0]
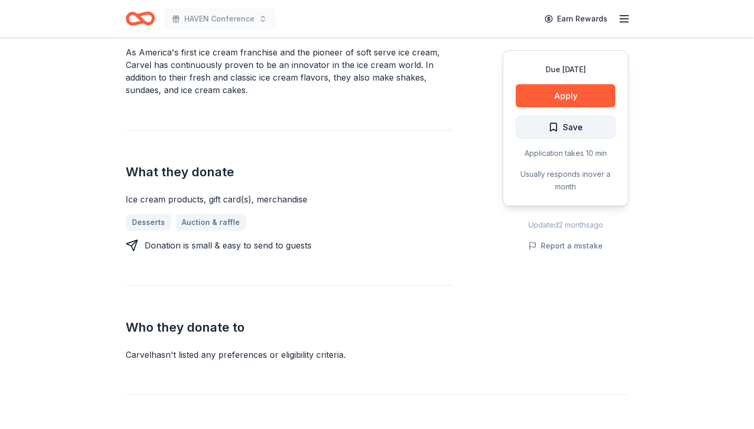
click at [556, 121] on span "Save" at bounding box center [565, 127] width 35 height 14
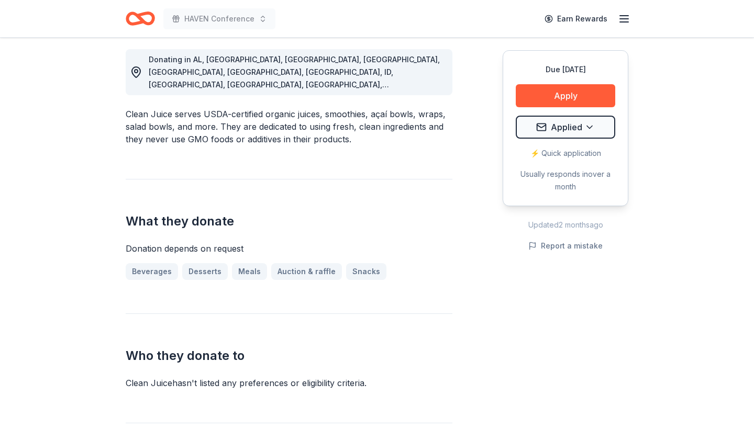
scroll to position [302, 0]
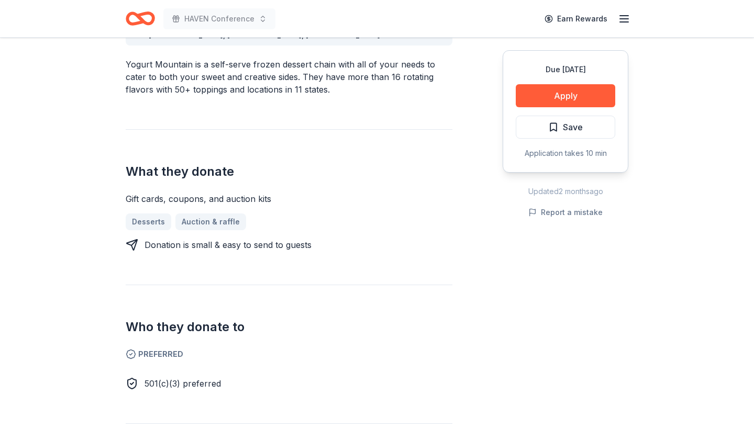
scroll to position [344, 0]
click at [546, 131] on button "Save" at bounding box center [564, 127] width 99 height 23
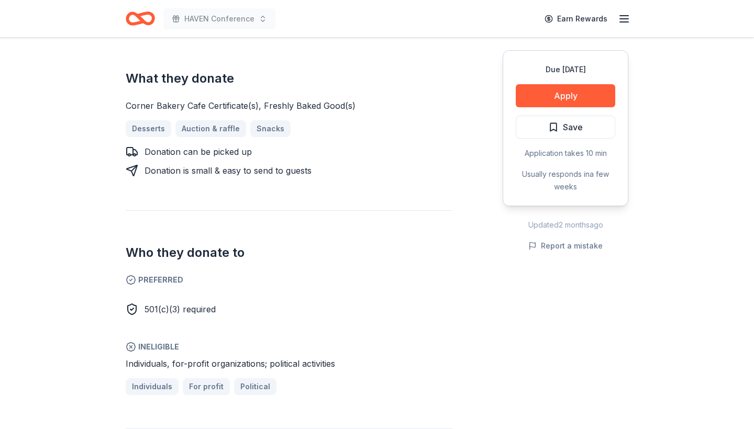
scroll to position [437, 0]
click at [572, 129] on span "Save" at bounding box center [573, 127] width 20 height 14
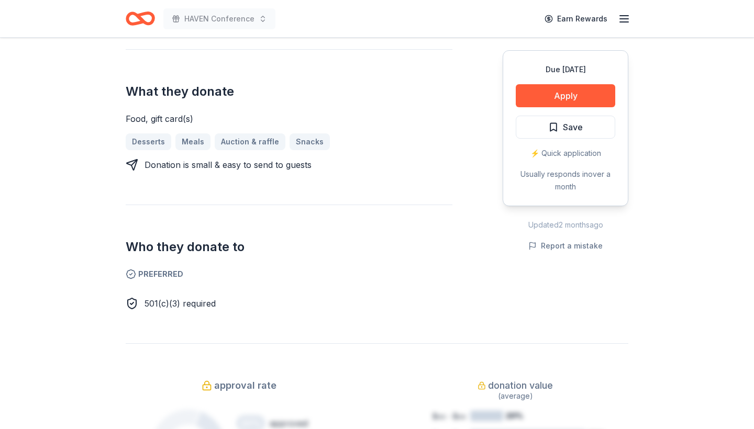
scroll to position [414, 0]
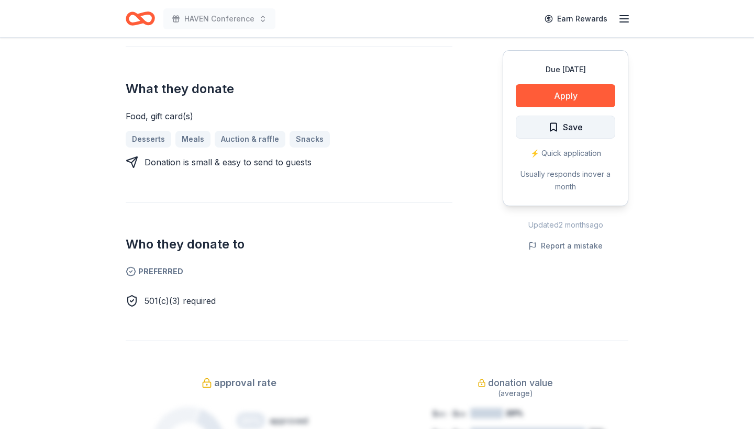
click at [547, 123] on button "Save" at bounding box center [564, 127] width 99 height 23
